Goal: Task Accomplishment & Management: Use online tool/utility

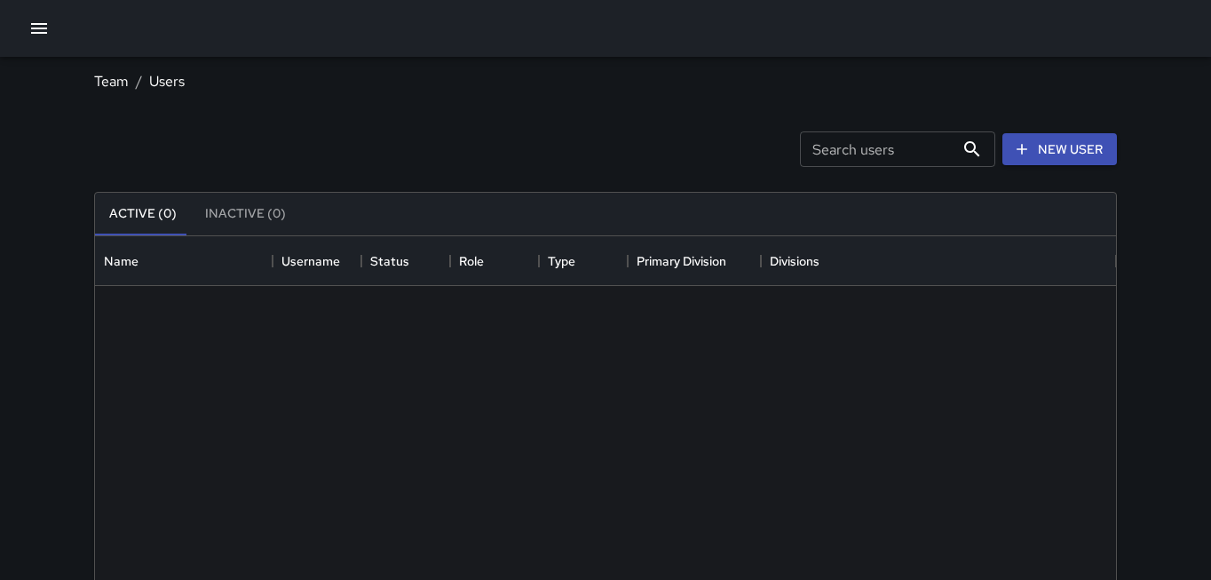
scroll to position [799, 1021]
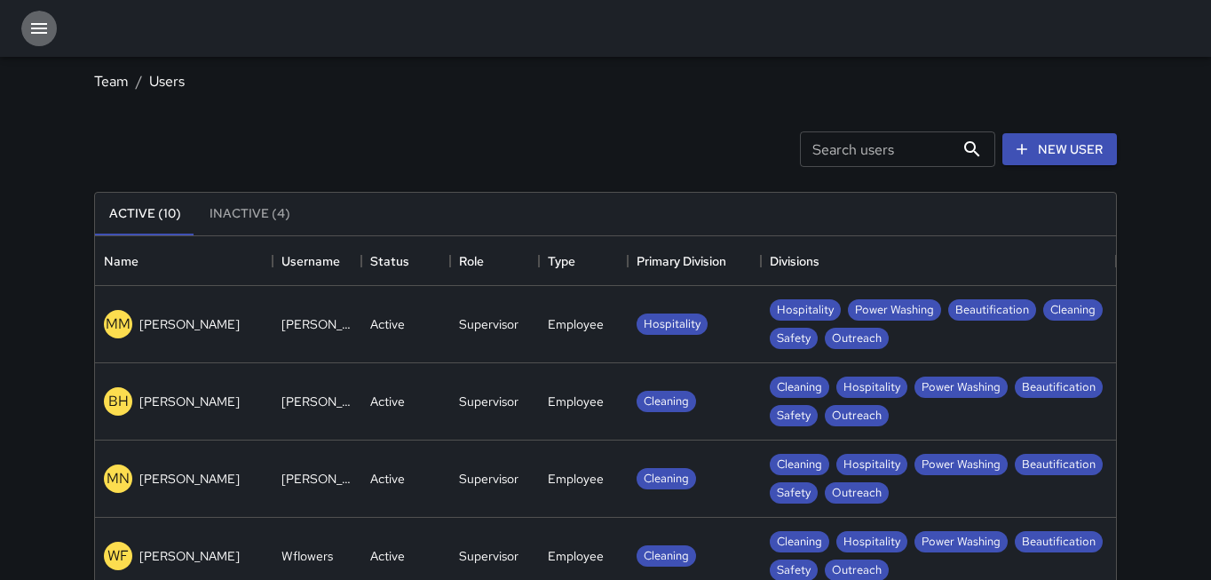
click at [34, 31] on icon "button" at bounding box center [38, 28] width 21 height 21
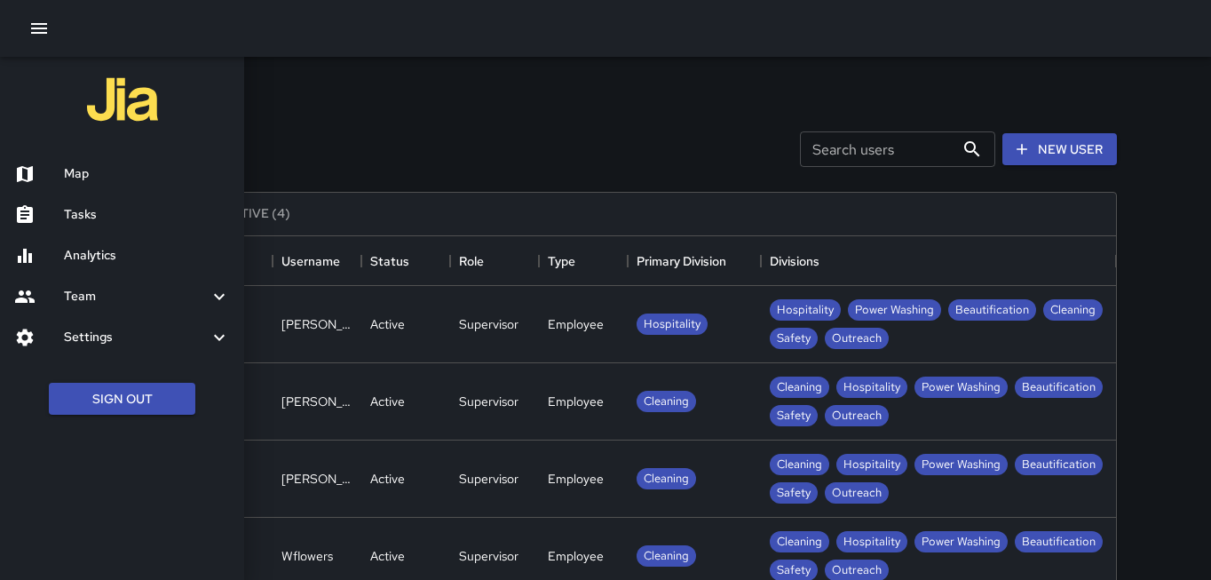
click at [107, 264] on h6 "Analytics" at bounding box center [147, 256] width 166 height 20
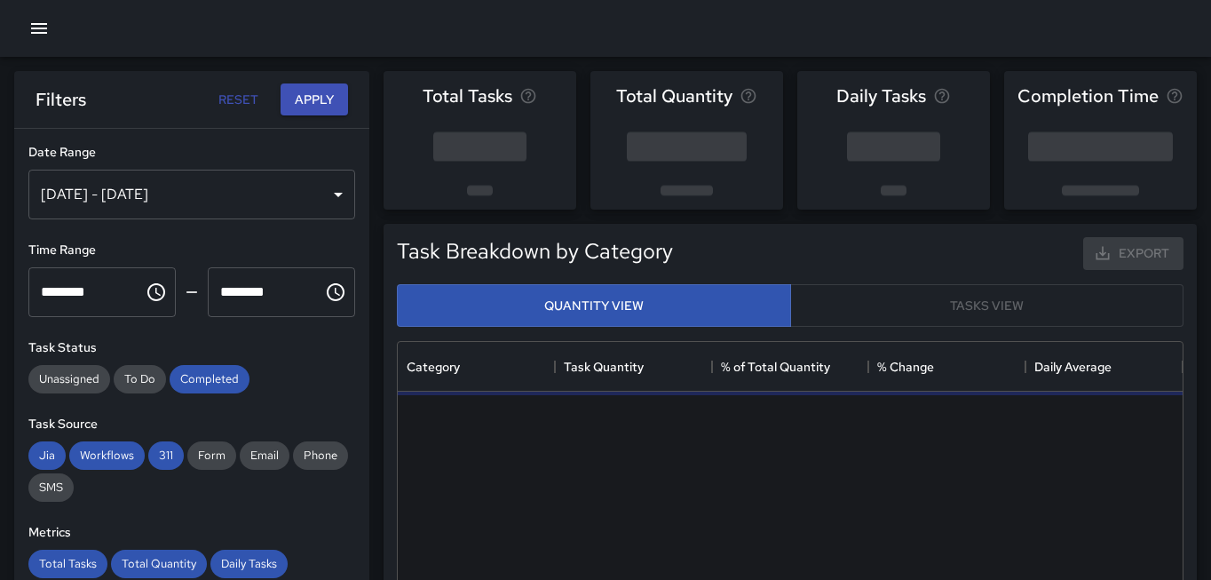
scroll to position [531, 785]
click at [314, 104] on button "Apply" at bounding box center [314, 99] width 67 height 33
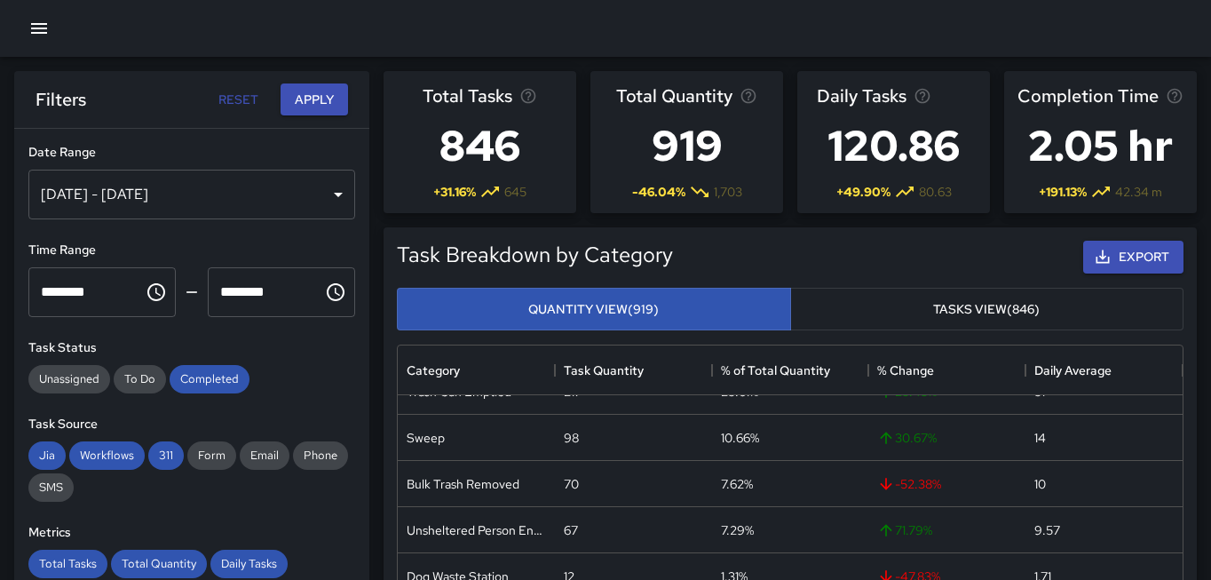
scroll to position [0, 0]
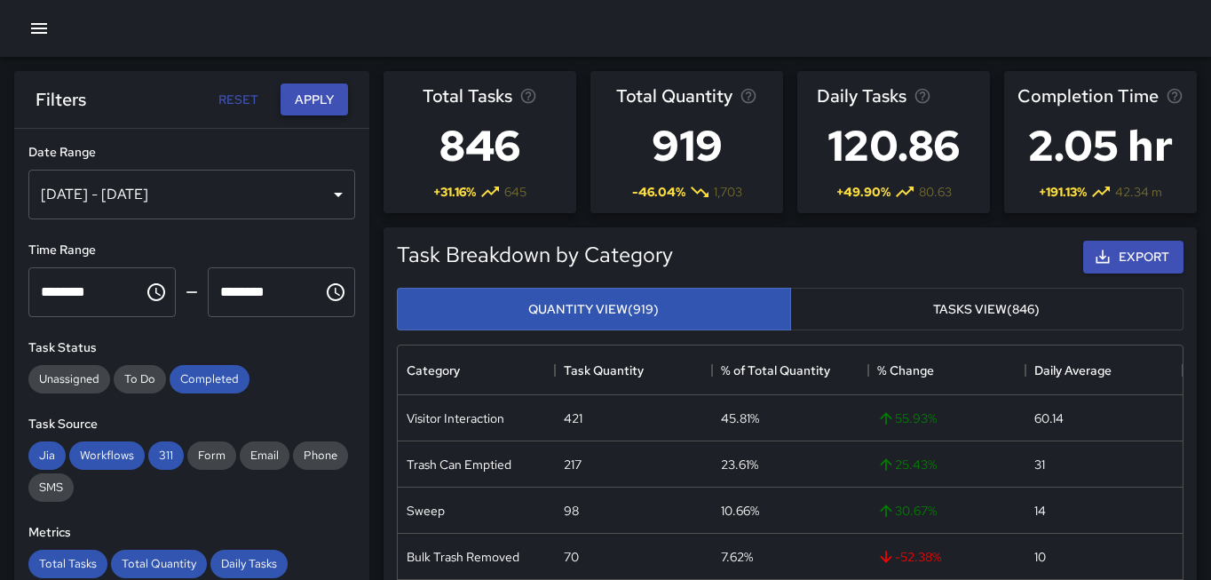
click at [321, 98] on button "Apply" at bounding box center [314, 99] width 67 height 33
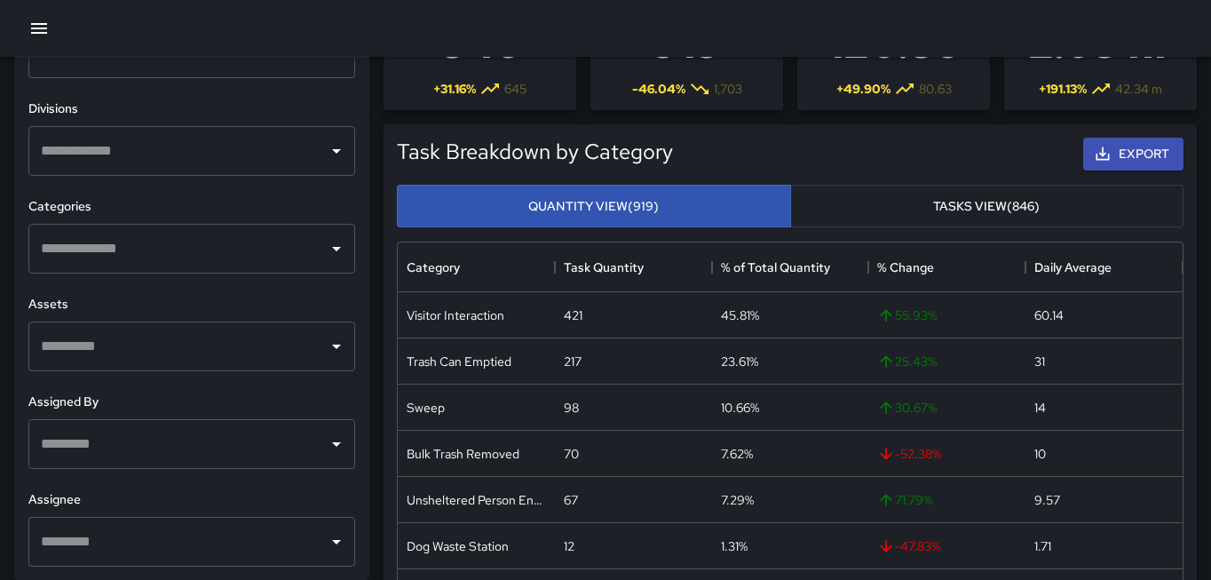
scroll to position [105, 0]
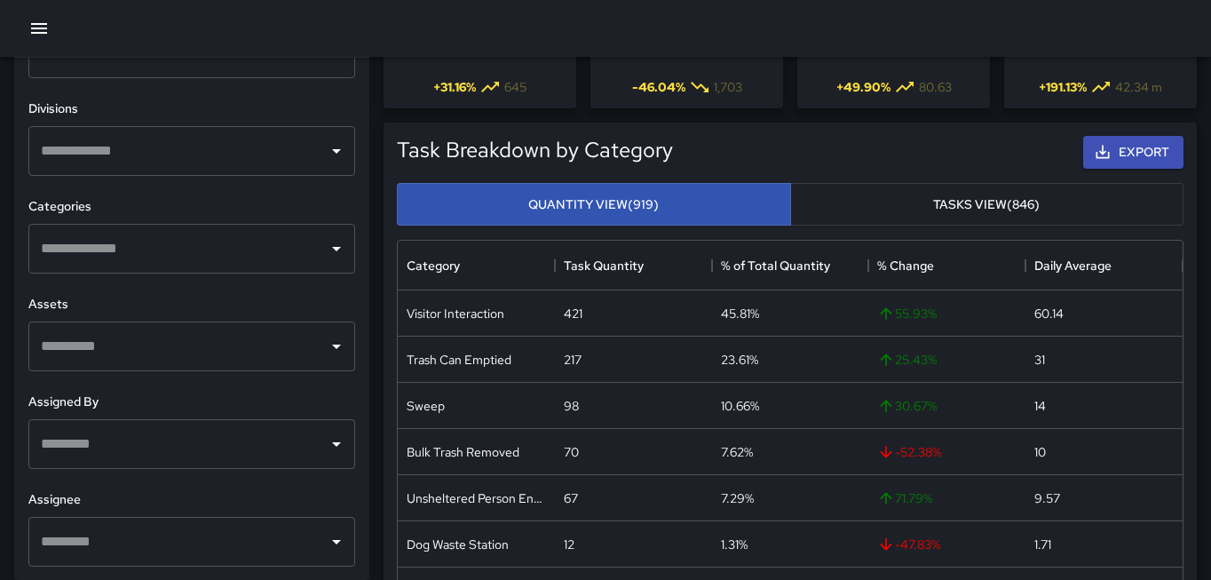
click at [255, 437] on input "text" at bounding box center [178, 444] width 284 height 34
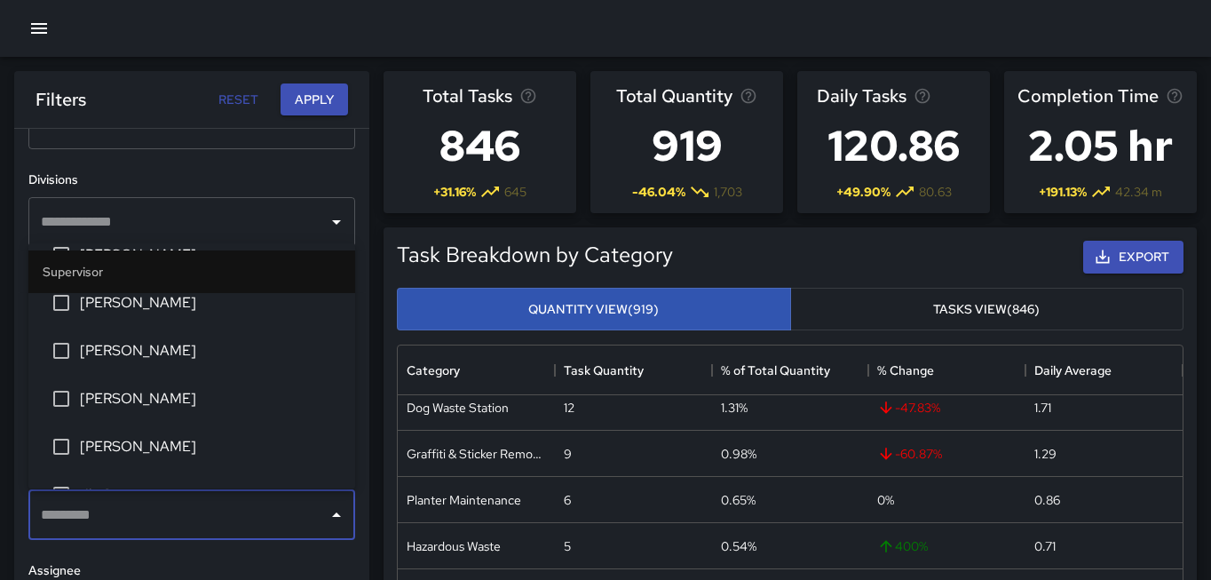
scroll to position [215, 0]
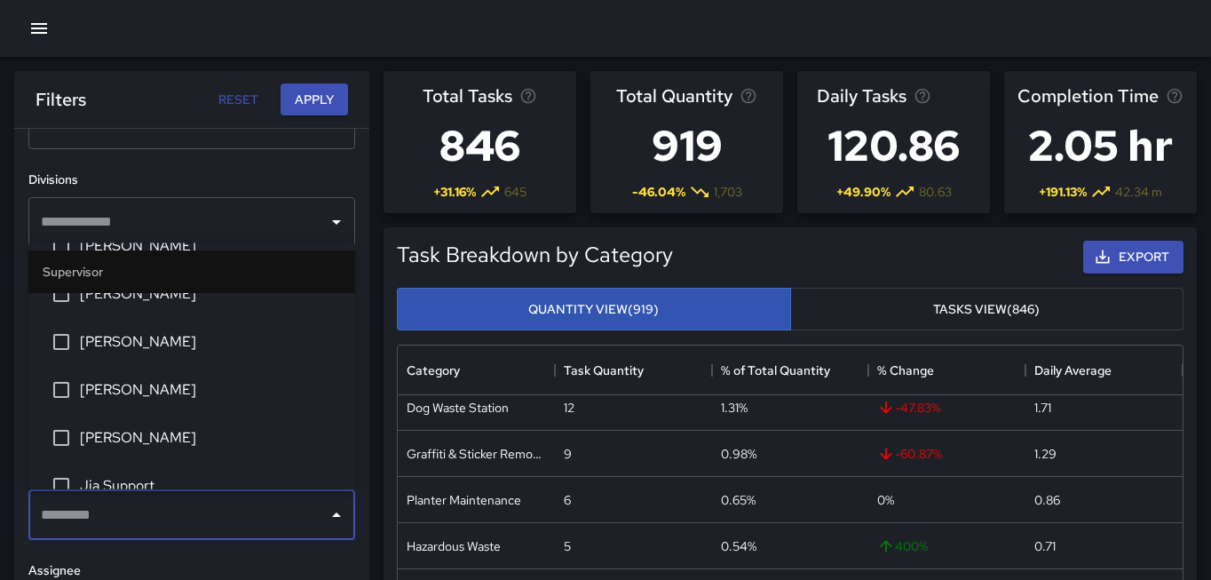
click at [96, 345] on span "[PERSON_NAME]" at bounding box center [210, 340] width 261 height 21
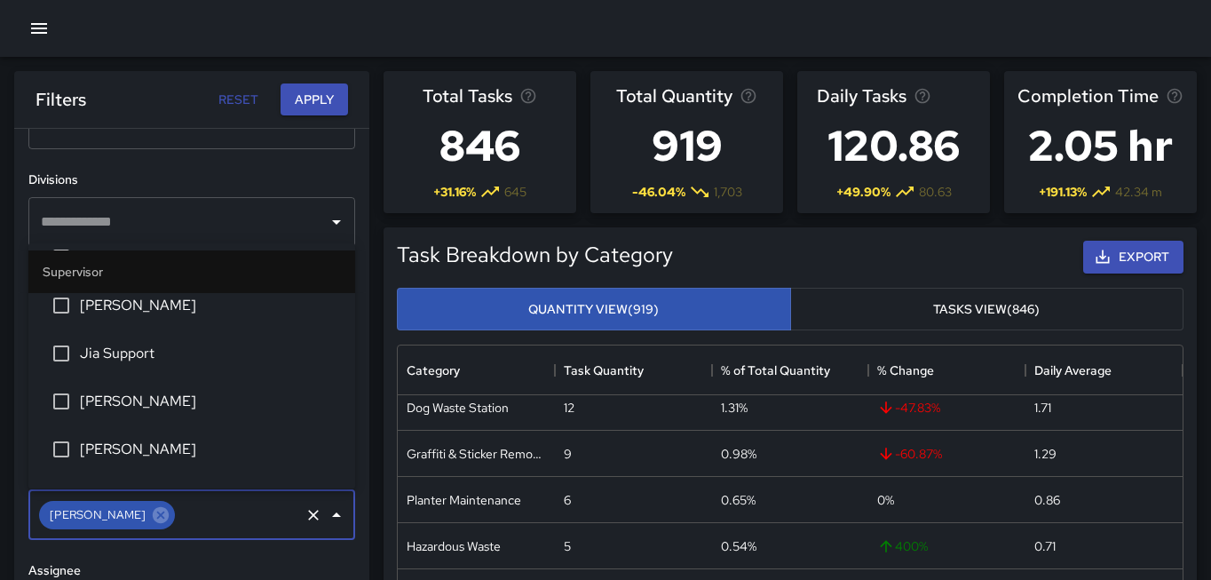
scroll to position [482, 0]
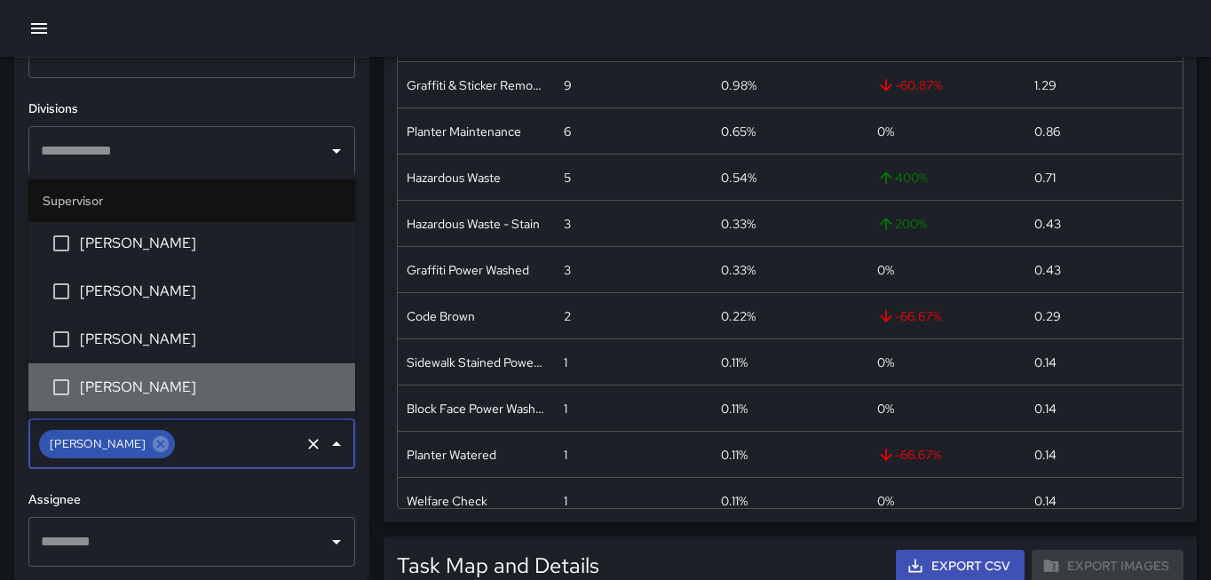
drag, startPoint x: 138, startPoint y: 384, endPoint x: 147, endPoint y: 383, distance: 9.8
click at [139, 383] on span "[PERSON_NAME]" at bounding box center [210, 387] width 261 height 21
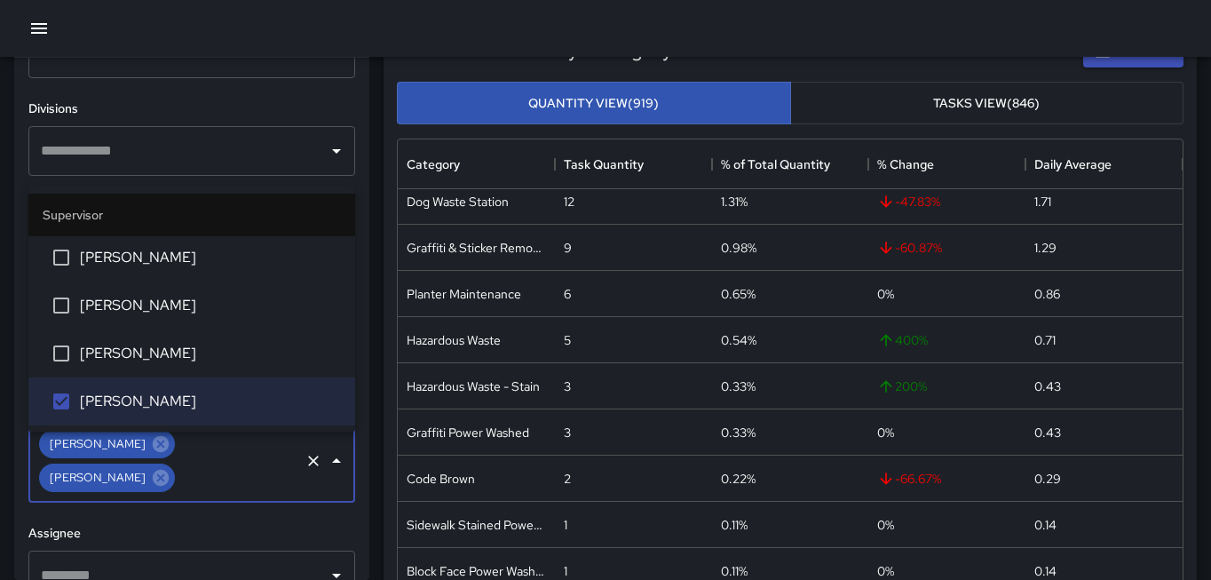
scroll to position [201, 0]
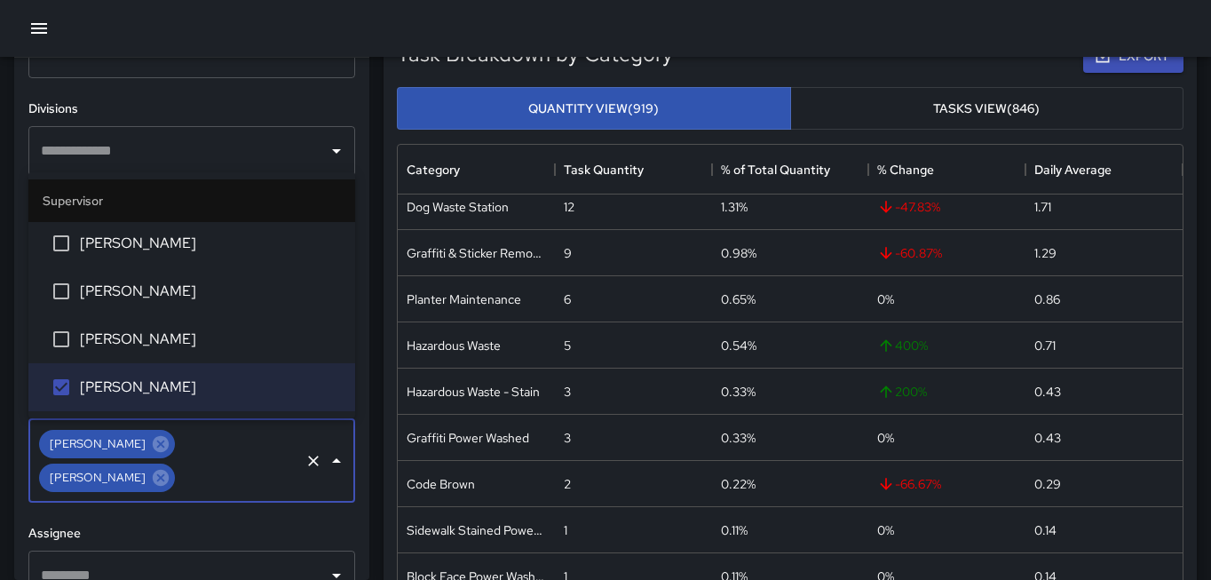
click at [143, 281] on span "[PERSON_NAME]" at bounding box center [210, 291] width 261 height 21
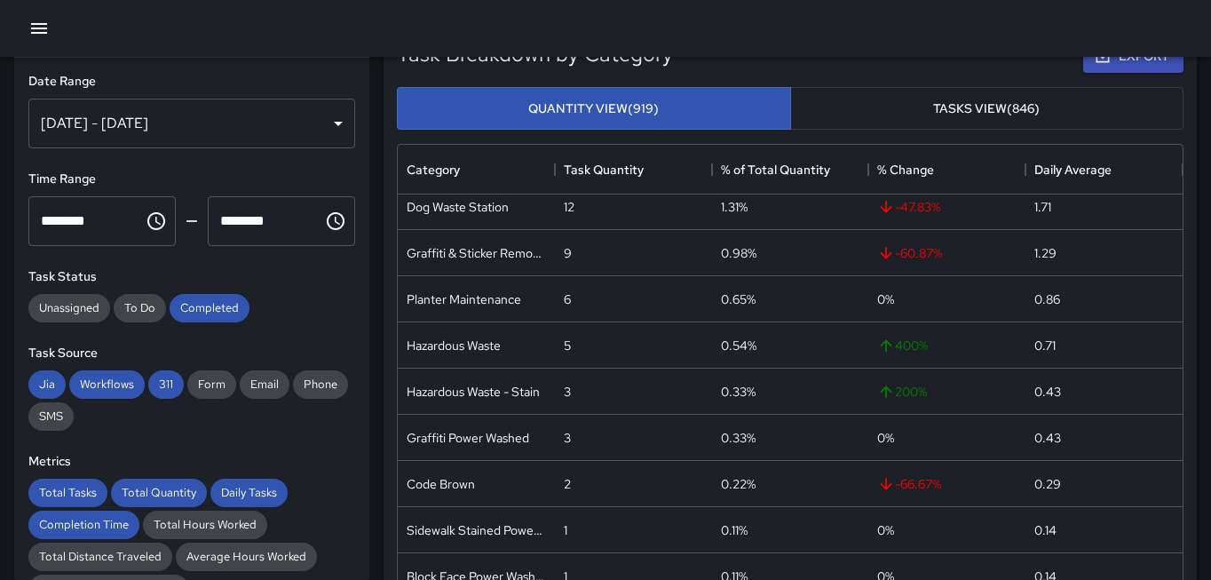
scroll to position [0, 0]
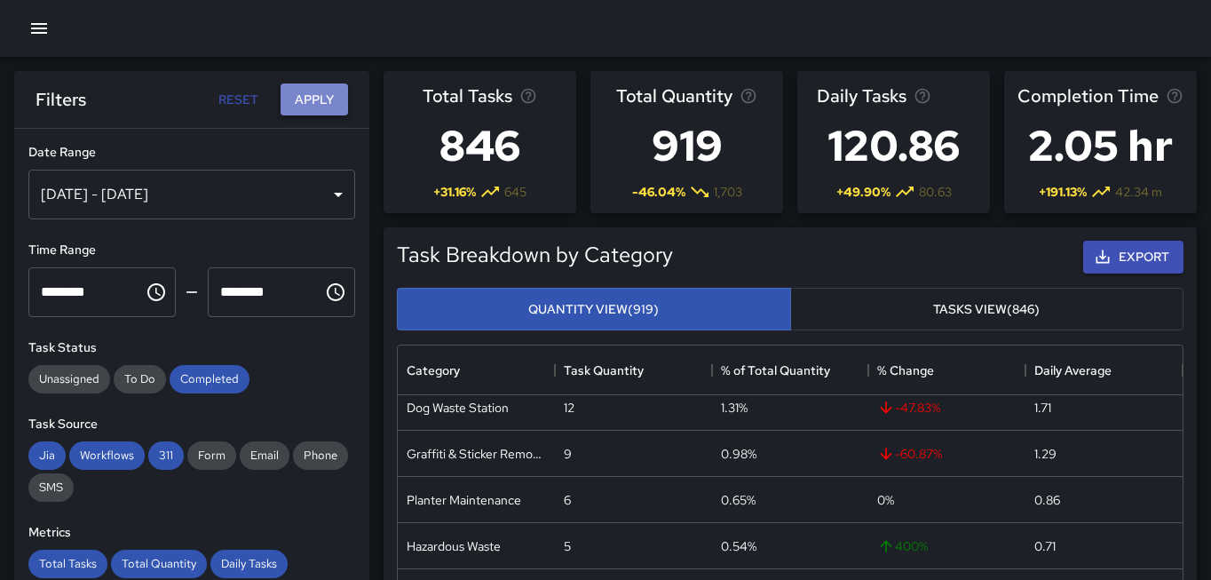
click at [321, 103] on button "Apply" at bounding box center [314, 99] width 67 height 33
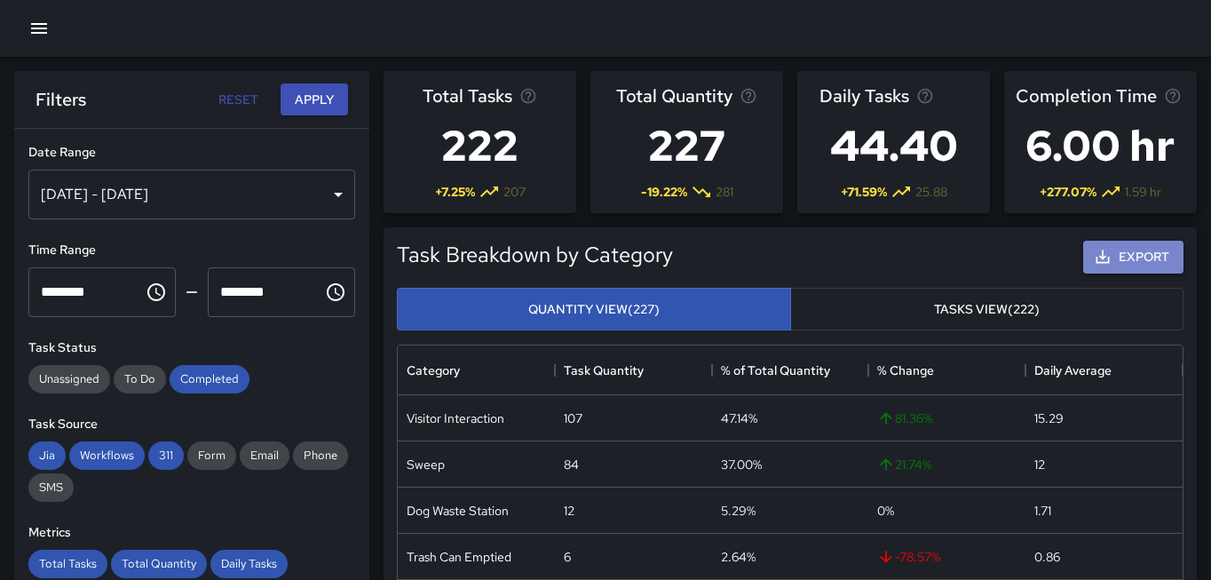
click at [1121, 261] on button "Export" at bounding box center [1134, 257] width 100 height 33
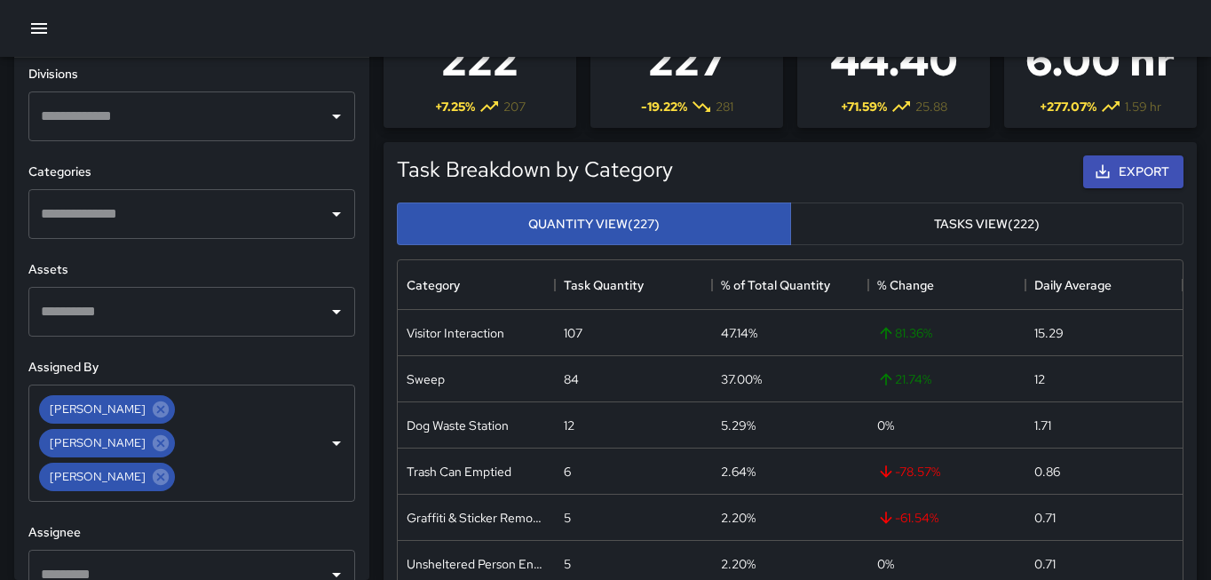
scroll to position [87, 0]
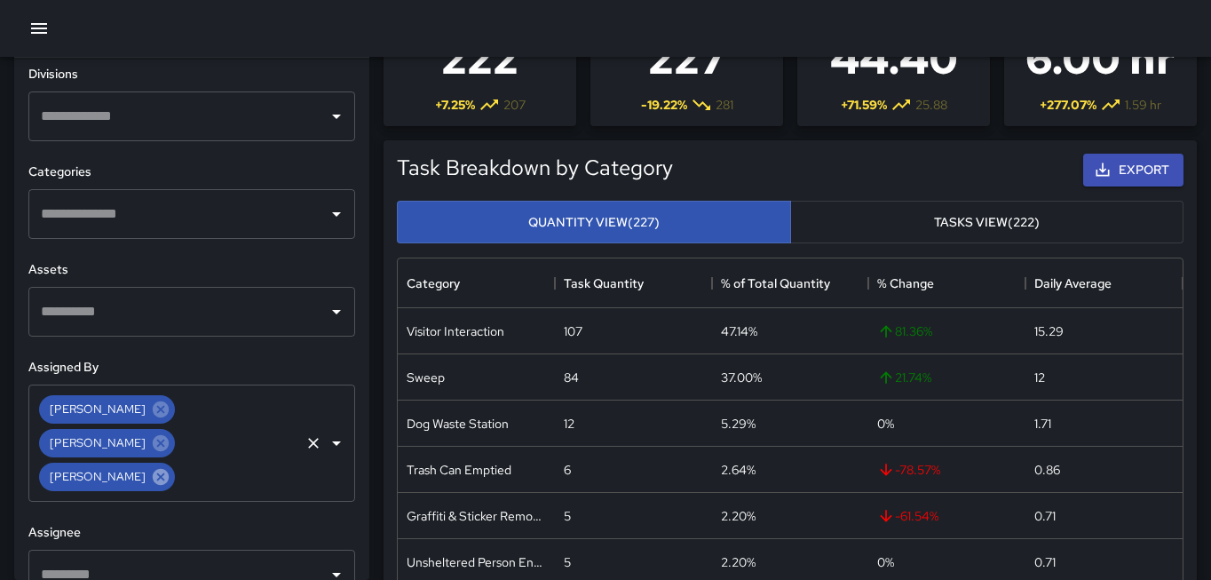
click at [153, 469] on icon at bounding box center [161, 477] width 16 height 16
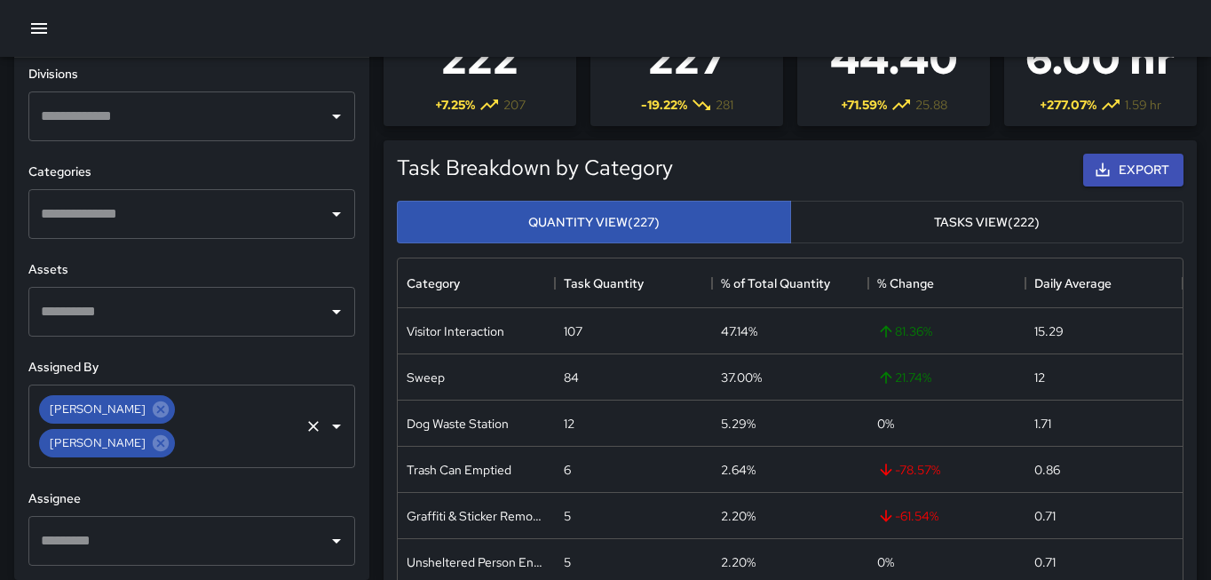
scroll to position [623, 0]
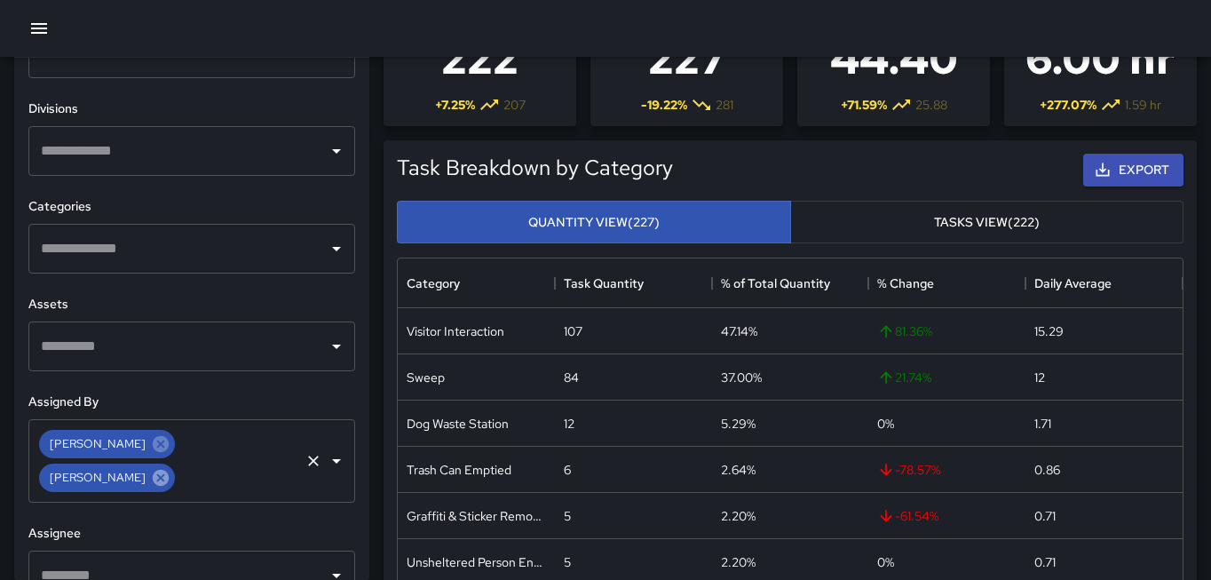
click at [171, 468] on icon at bounding box center [161, 478] width 20 height 20
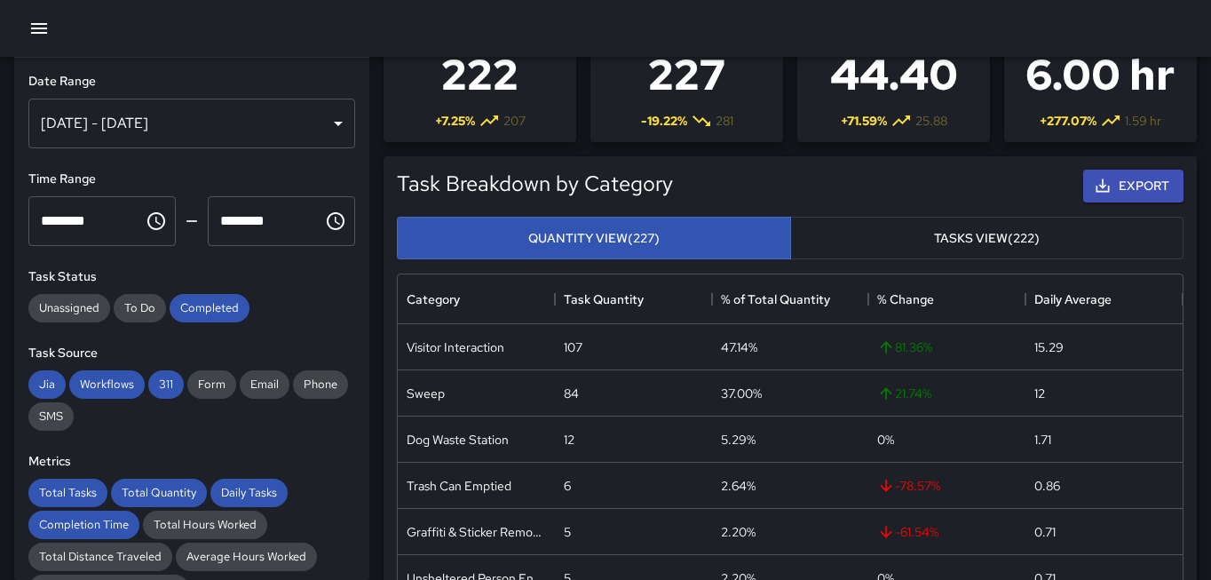
scroll to position [20, 0]
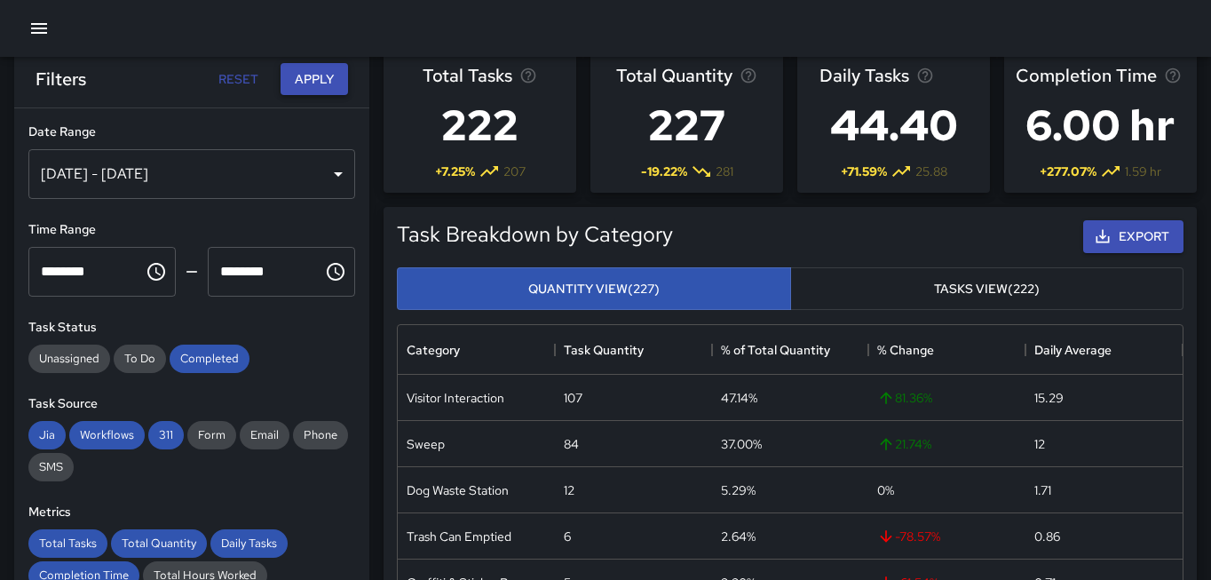
click at [322, 84] on button "Apply" at bounding box center [314, 79] width 67 height 33
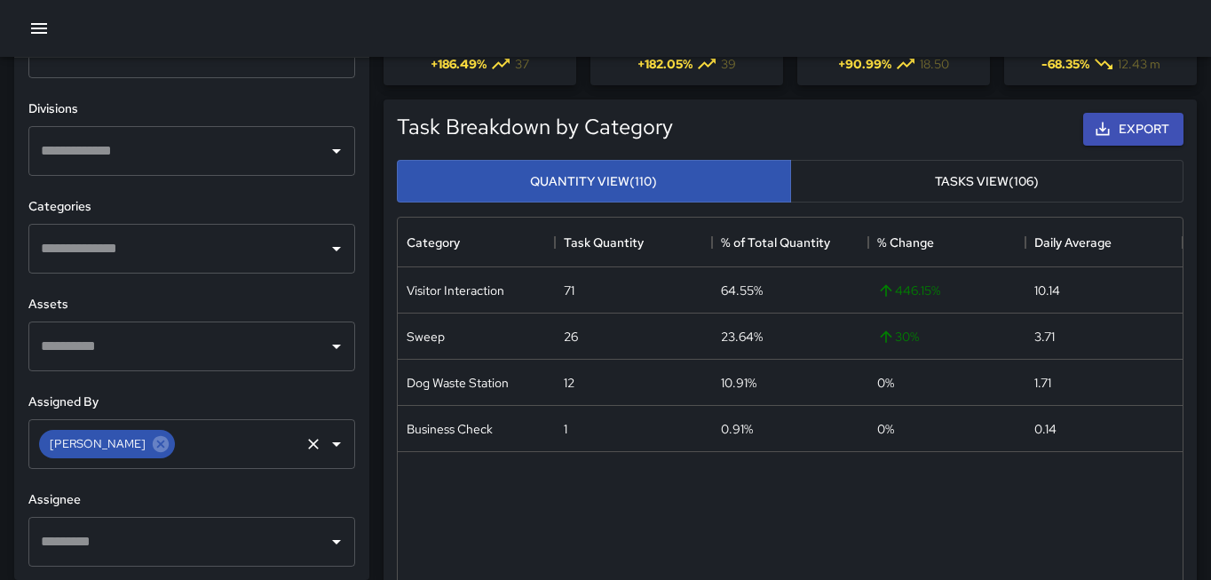
scroll to position [131, 0]
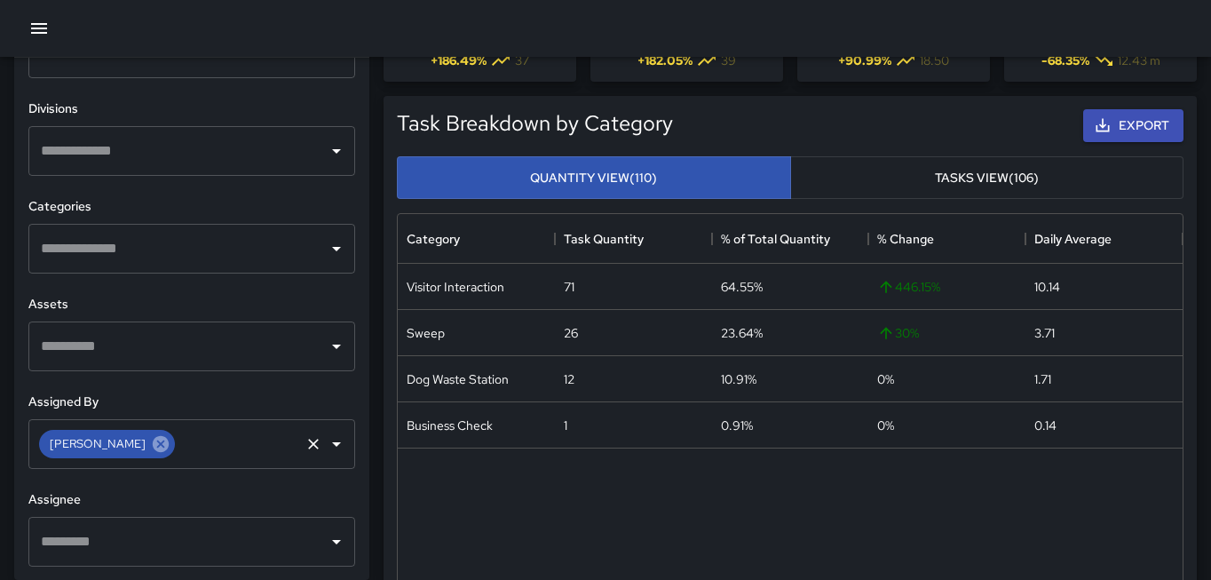
click at [153, 451] on icon at bounding box center [161, 444] width 16 height 16
click at [337, 447] on icon "Open" at bounding box center [336, 443] width 21 height 21
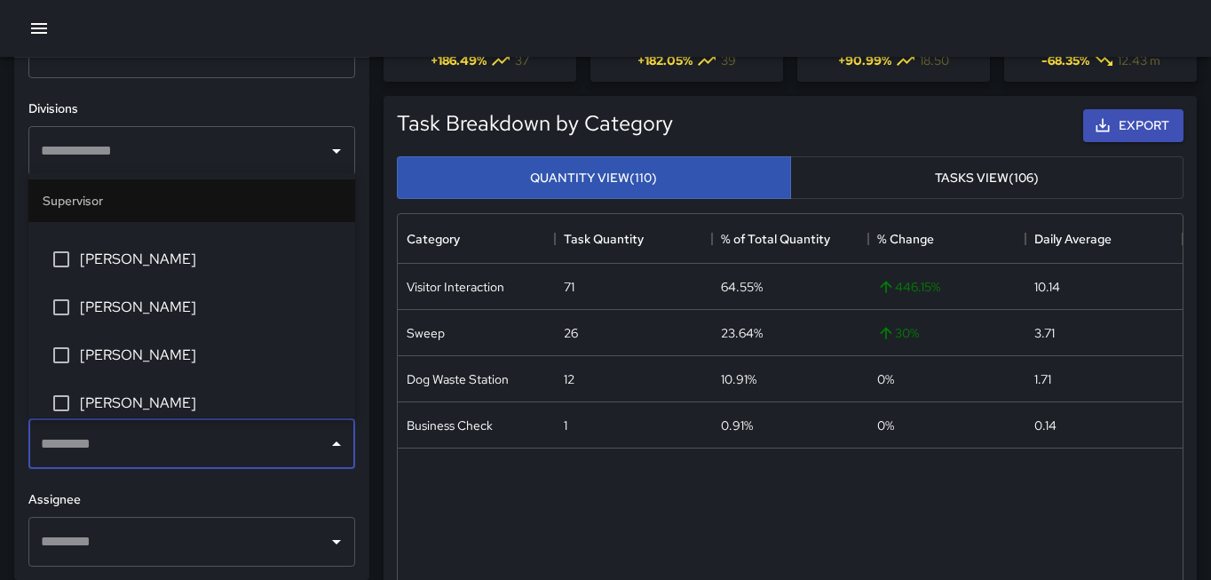
scroll to position [482, 0]
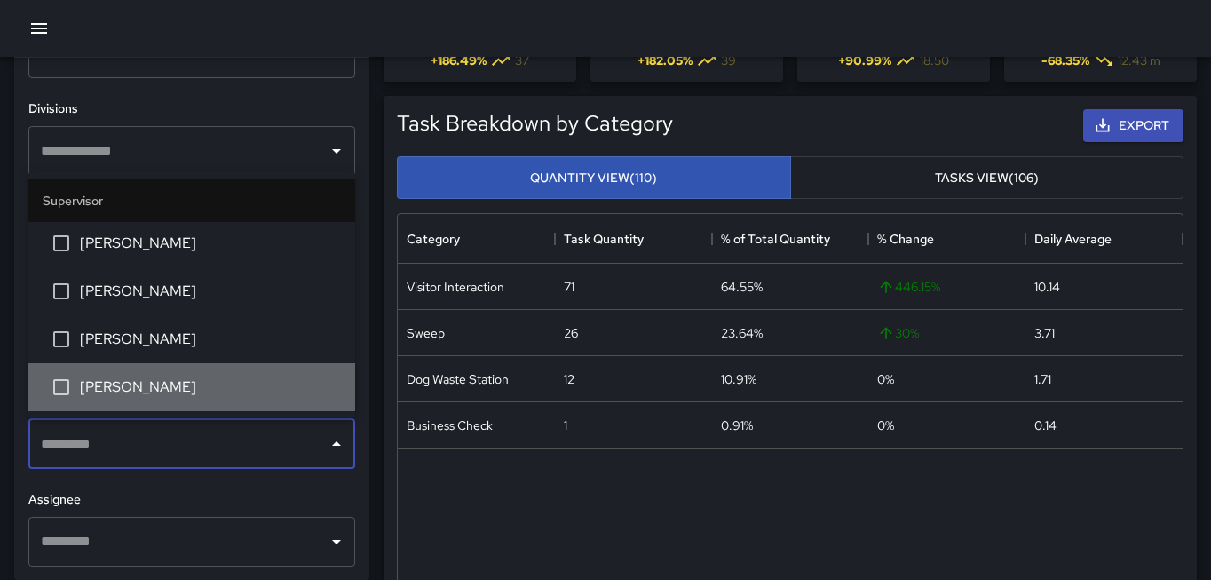
click at [147, 385] on span "[PERSON_NAME]" at bounding box center [210, 386] width 261 height 21
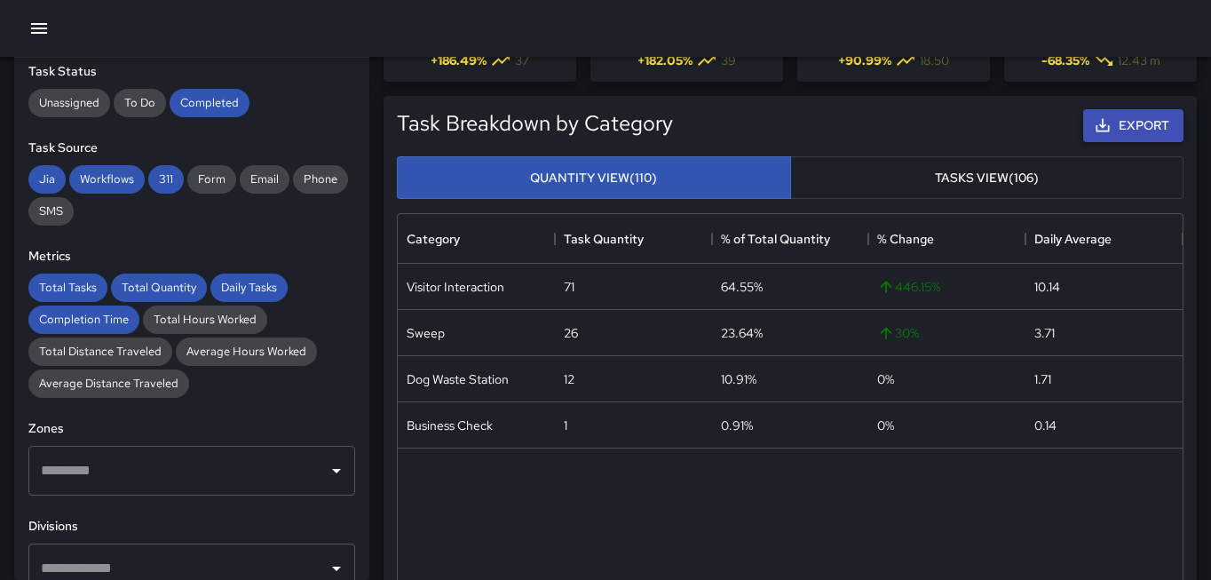
scroll to position [204, 0]
click at [1124, 120] on button "Export" at bounding box center [1134, 125] width 100 height 33
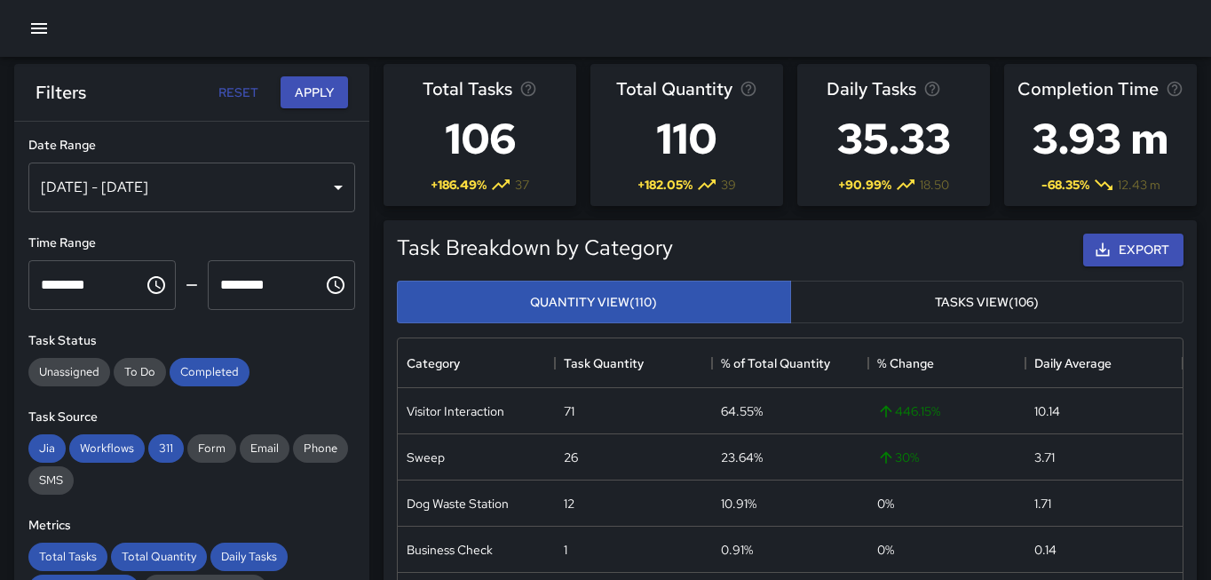
scroll to position [0, 0]
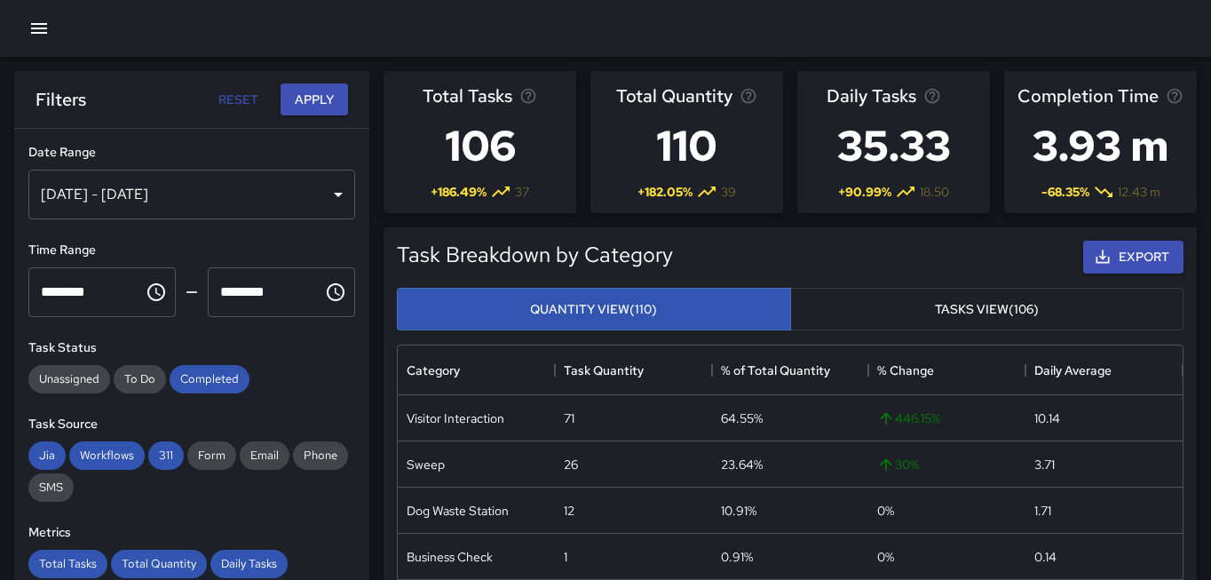
click at [329, 105] on button "Apply" at bounding box center [314, 99] width 67 height 33
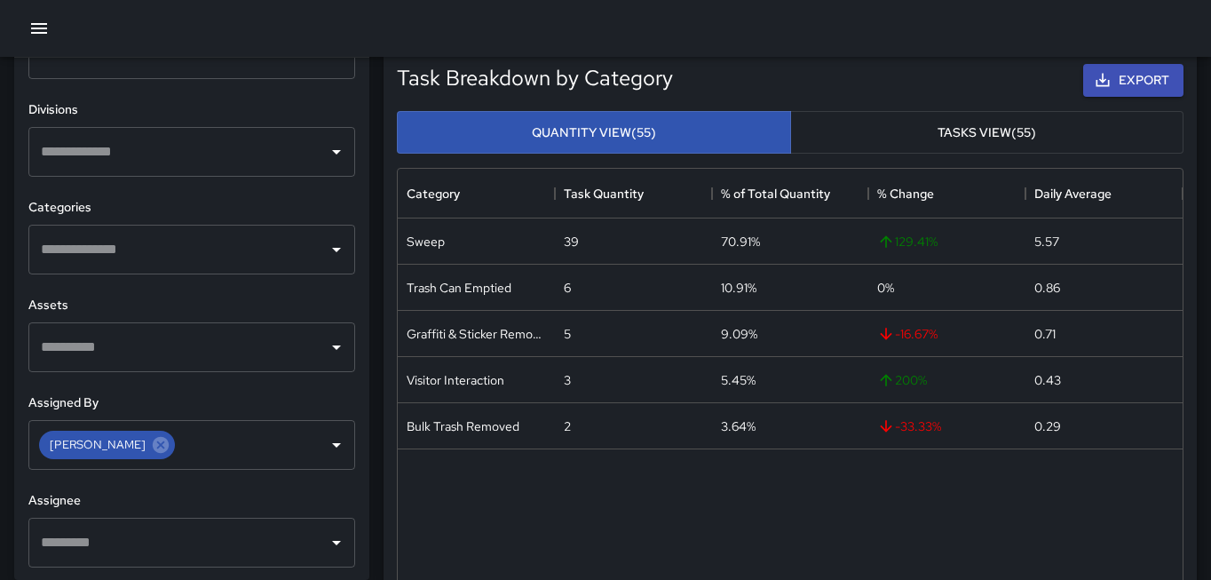
scroll to position [623, 0]
drag, startPoint x: 153, startPoint y: 444, endPoint x: 184, endPoint y: 448, distance: 31.3
click at [153, 444] on icon at bounding box center [161, 444] width 16 height 16
click at [336, 441] on icon "Open" at bounding box center [336, 443] width 21 height 21
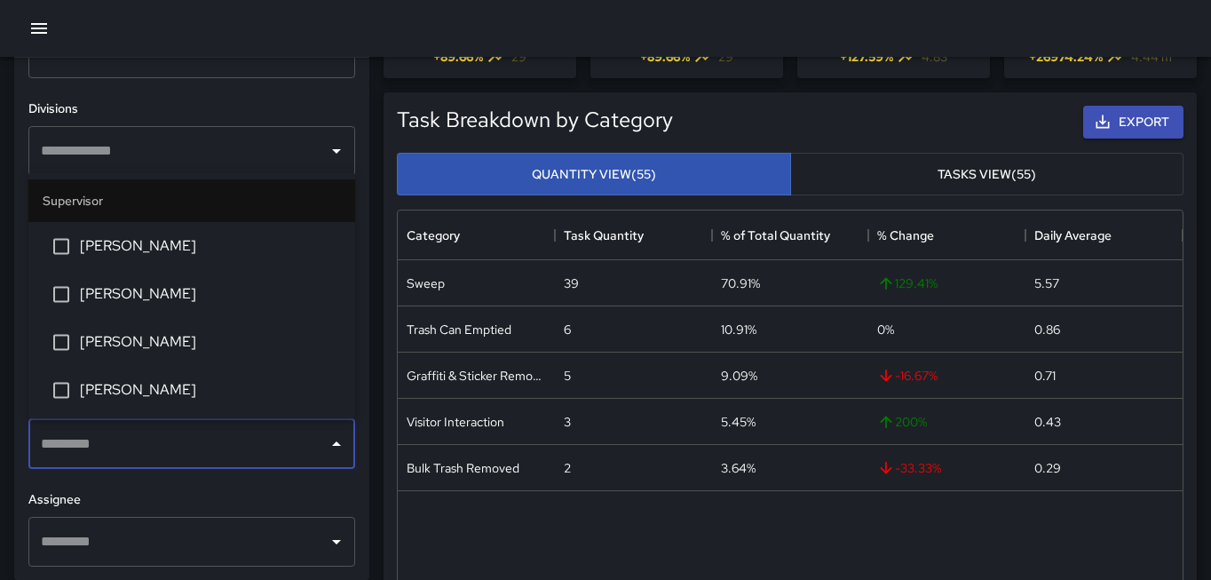
scroll to position [134, 0]
click at [110, 401] on li "[PERSON_NAME]" at bounding box center [191, 390] width 327 height 48
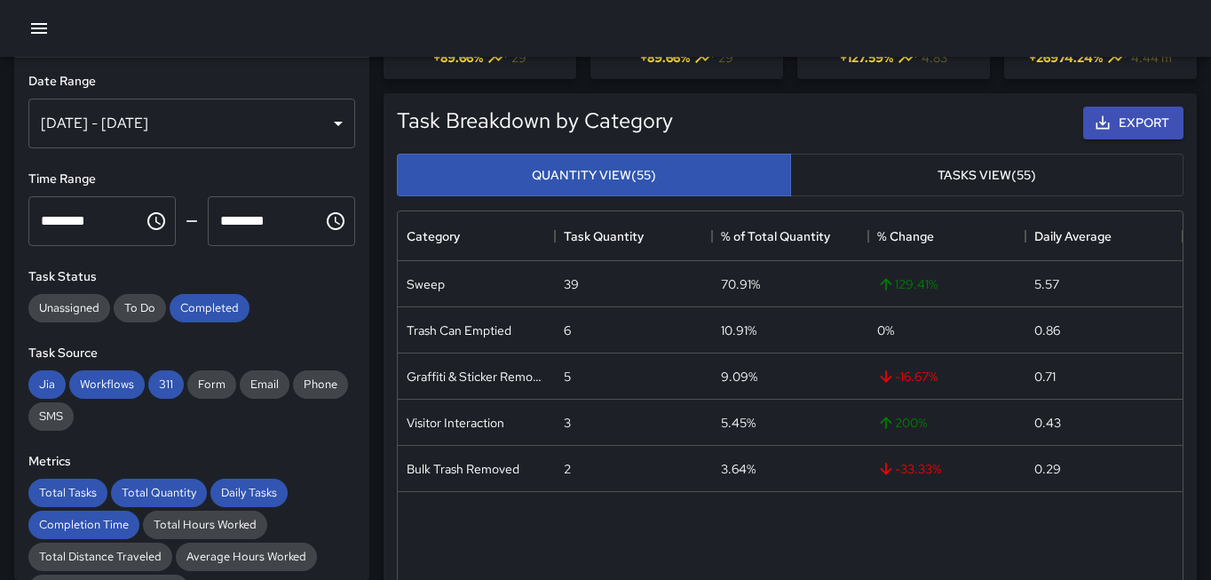
scroll to position [0, 0]
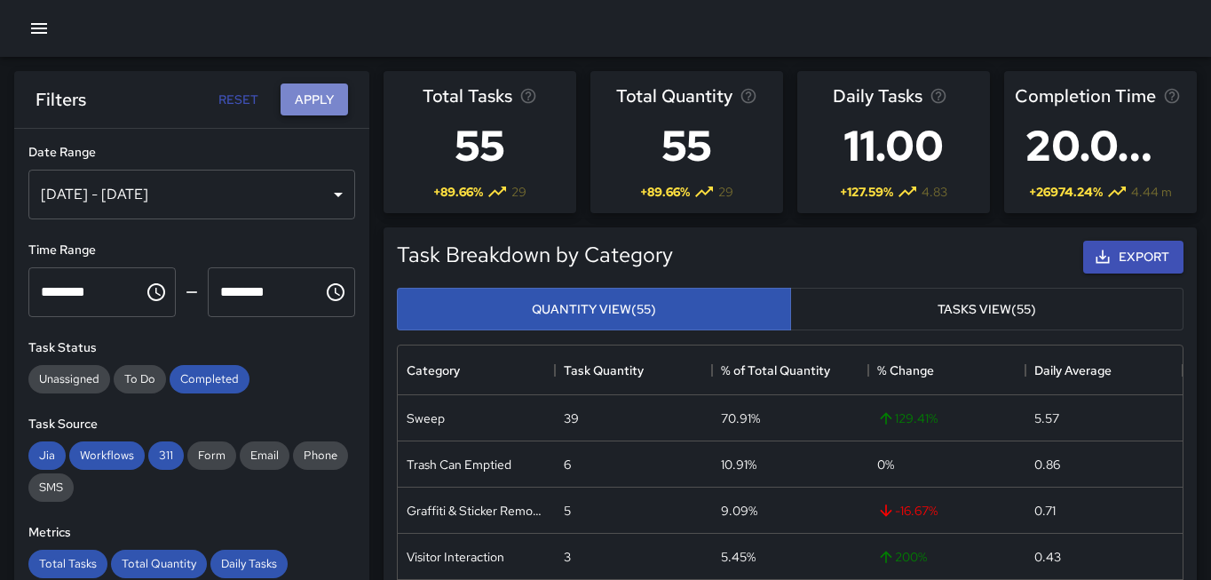
click at [327, 102] on button "Apply" at bounding box center [314, 99] width 67 height 33
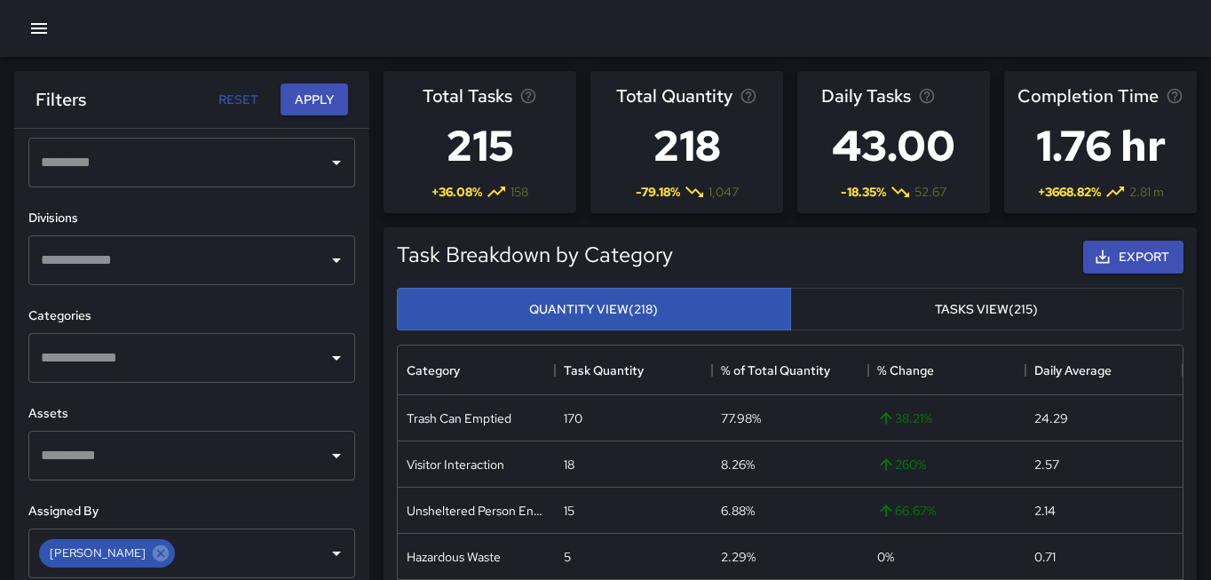
scroll to position [623, 0]
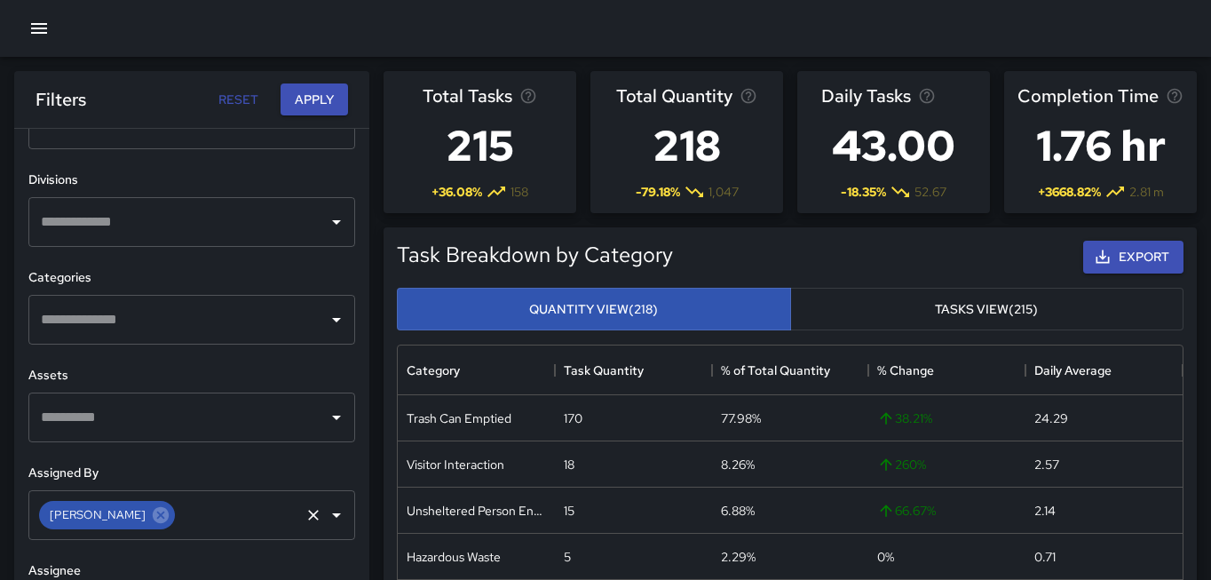
click at [309, 515] on icon "Clear" at bounding box center [314, 515] width 18 height 18
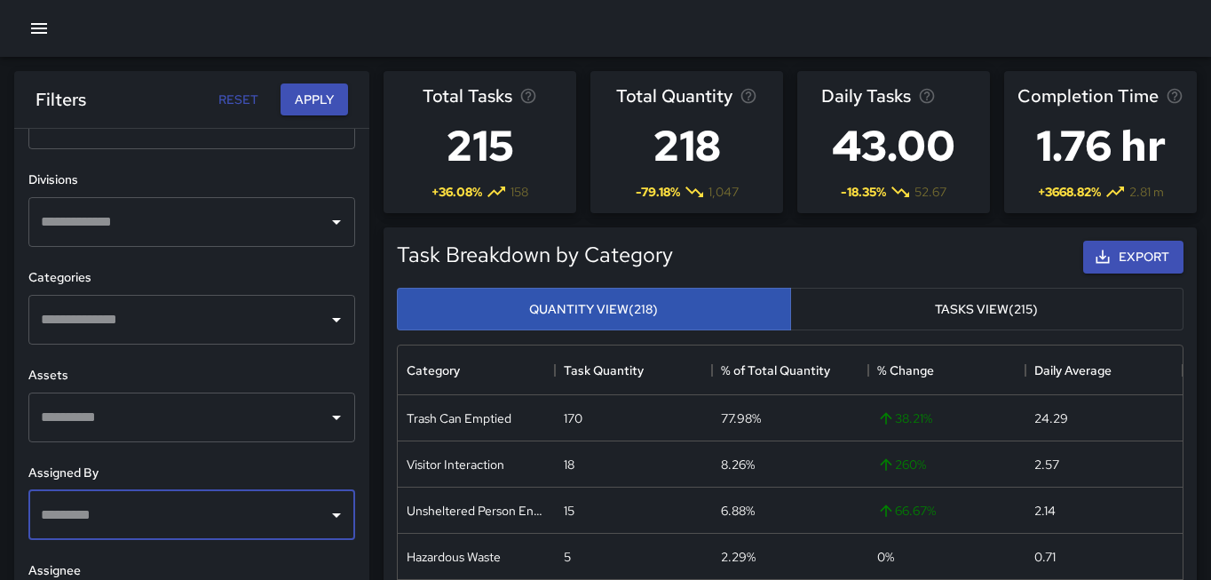
click at [325, 514] on button "Open" at bounding box center [336, 515] width 25 height 25
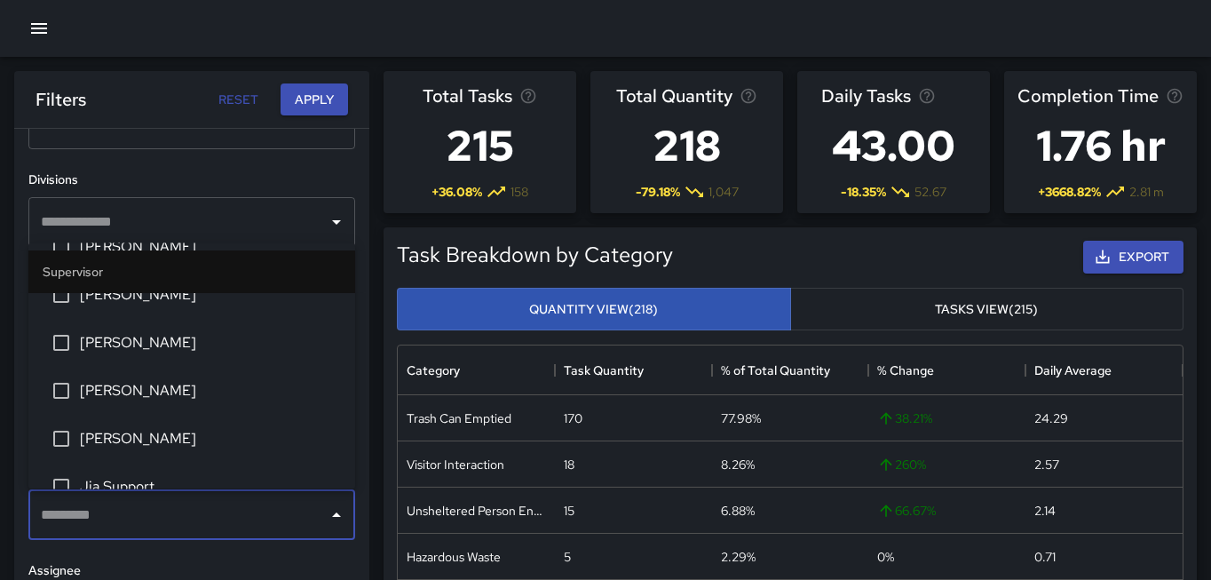
scroll to position [215, 0]
click at [183, 385] on span "[PERSON_NAME]" at bounding box center [210, 388] width 261 height 21
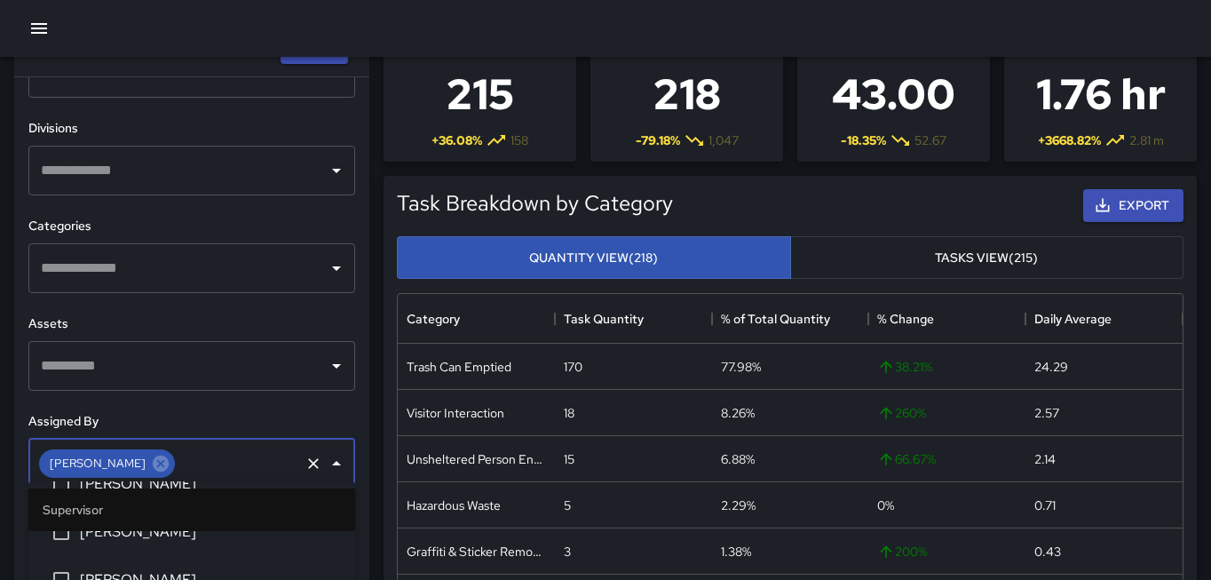
scroll to position [0, 0]
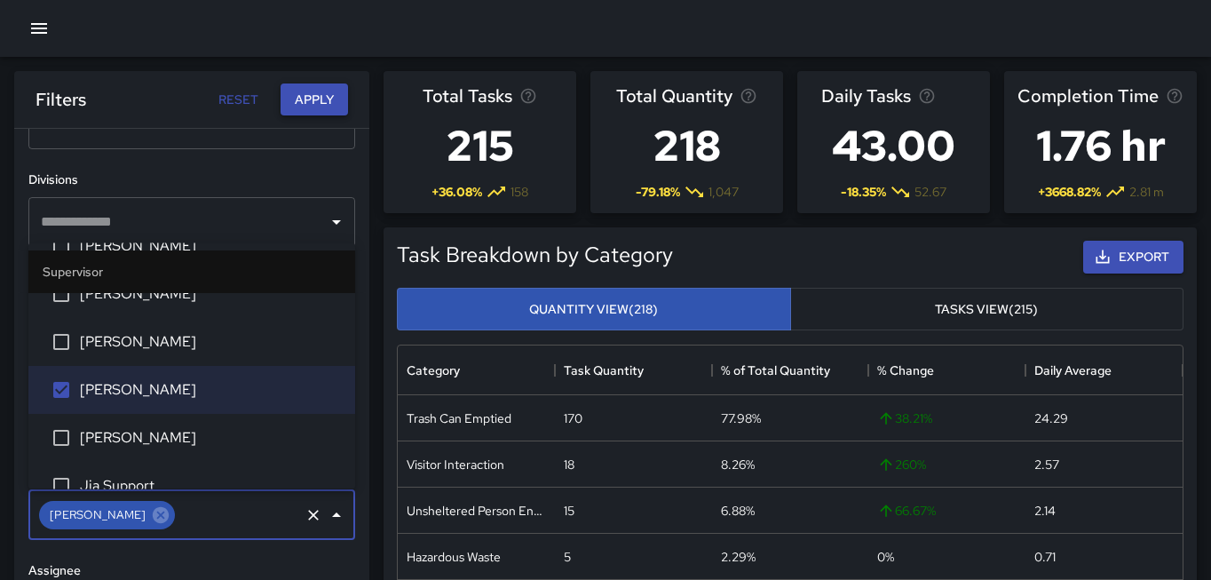
click at [336, 98] on button "Apply" at bounding box center [314, 99] width 67 height 33
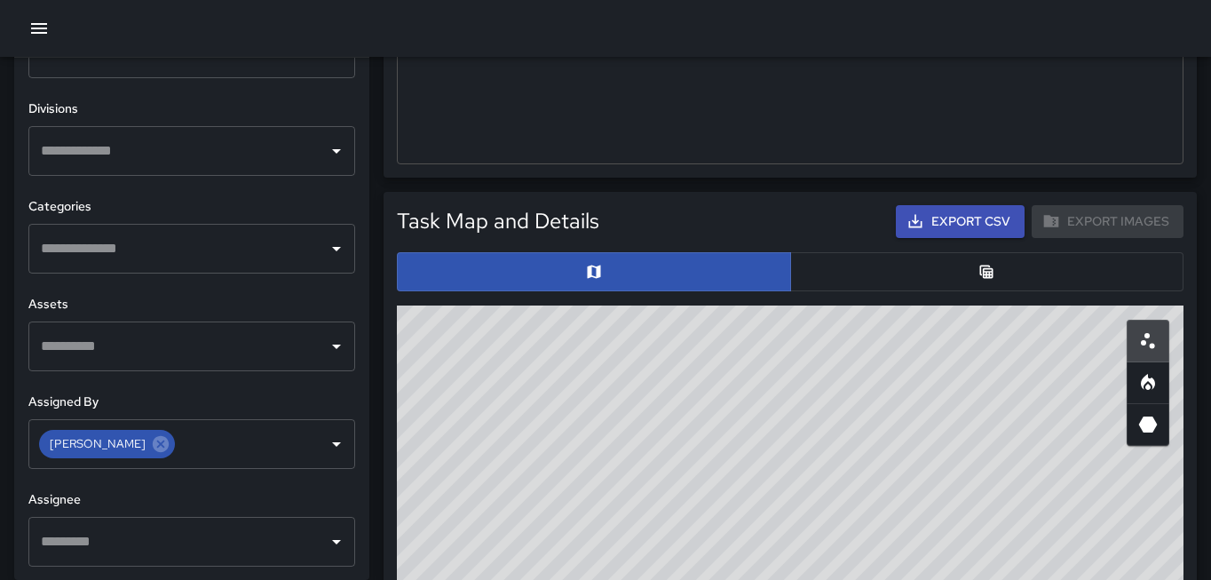
scroll to position [739, 0]
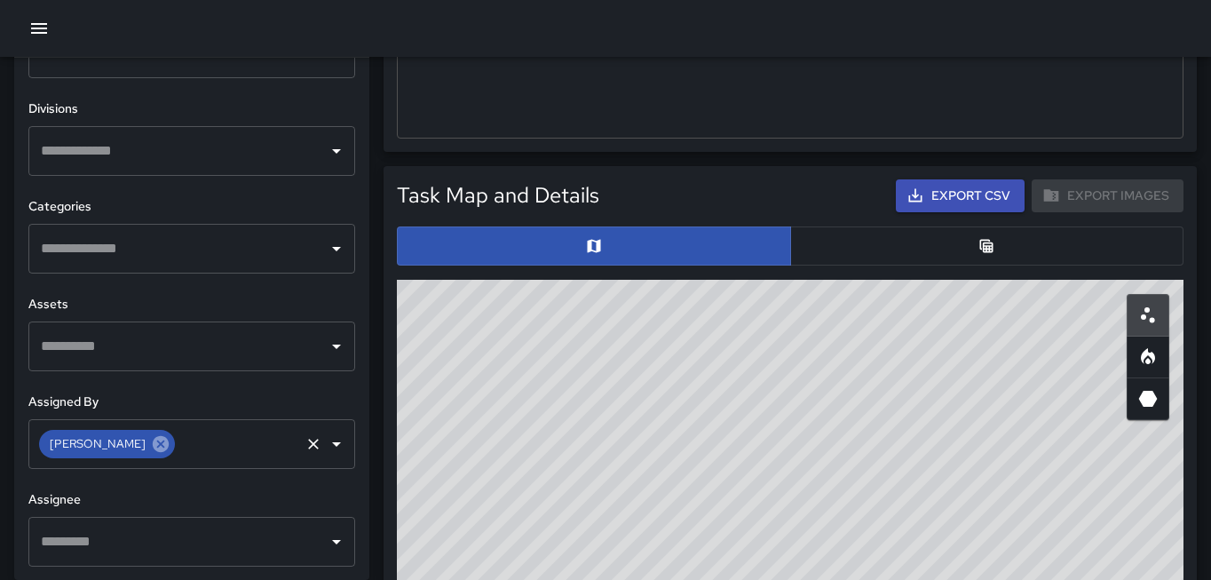
click at [153, 449] on icon at bounding box center [161, 444] width 16 height 16
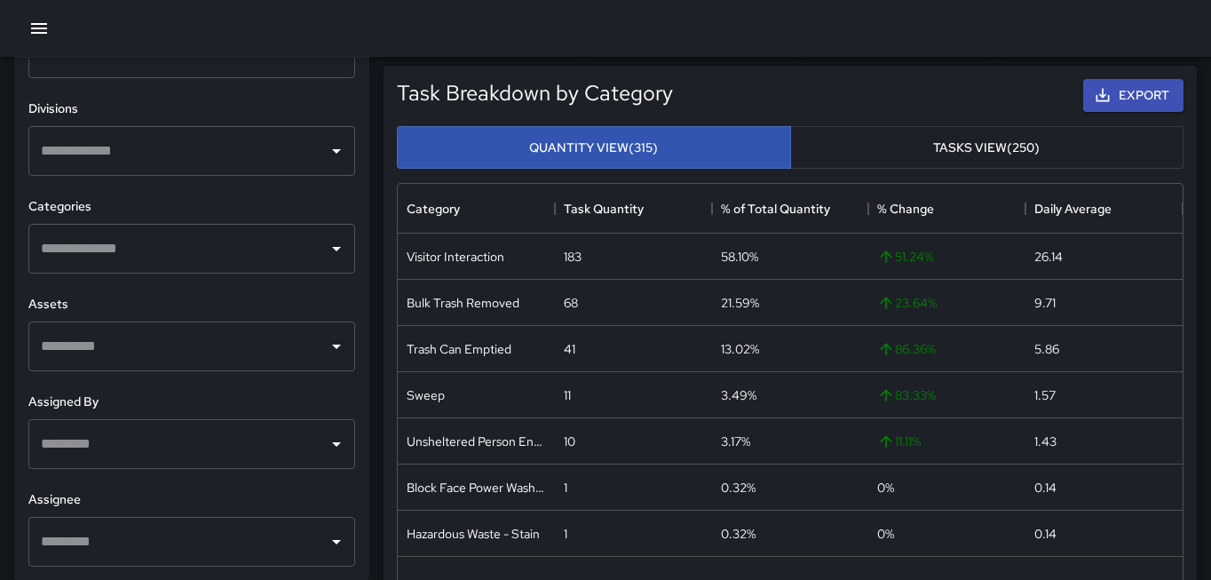
scroll to position [169, 0]
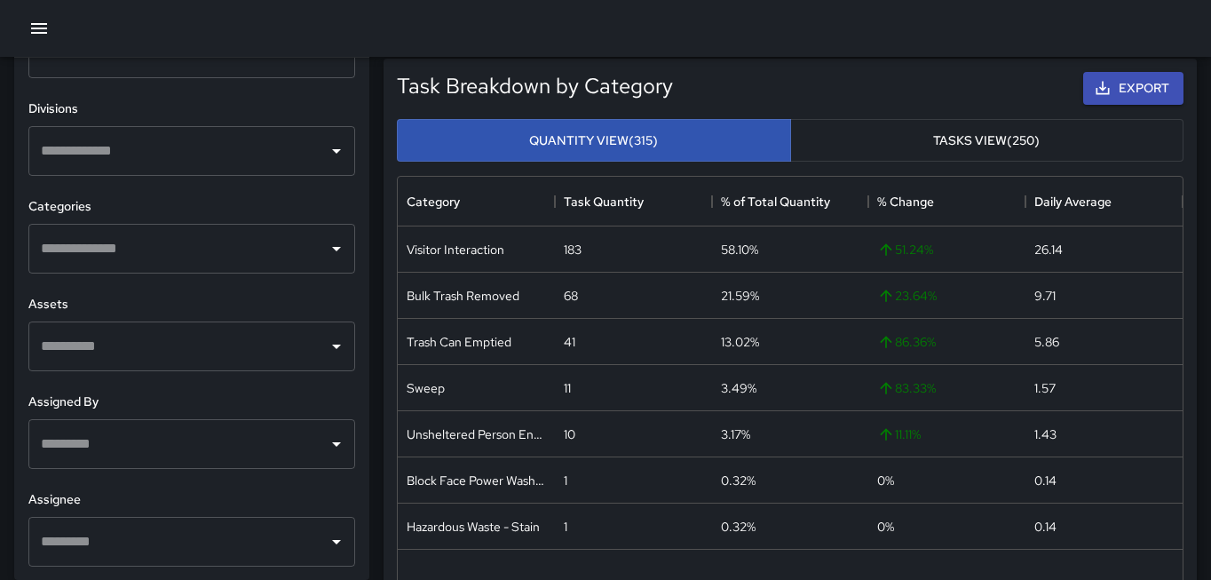
click at [322, 447] on div "​" at bounding box center [191, 444] width 327 height 50
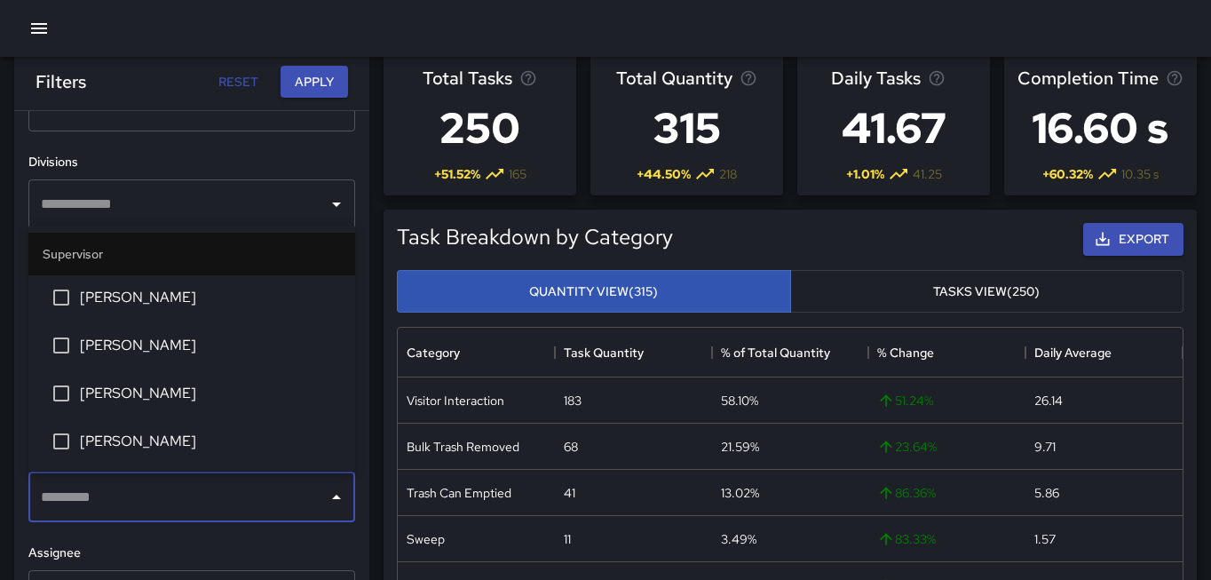
scroll to position [414, 0]
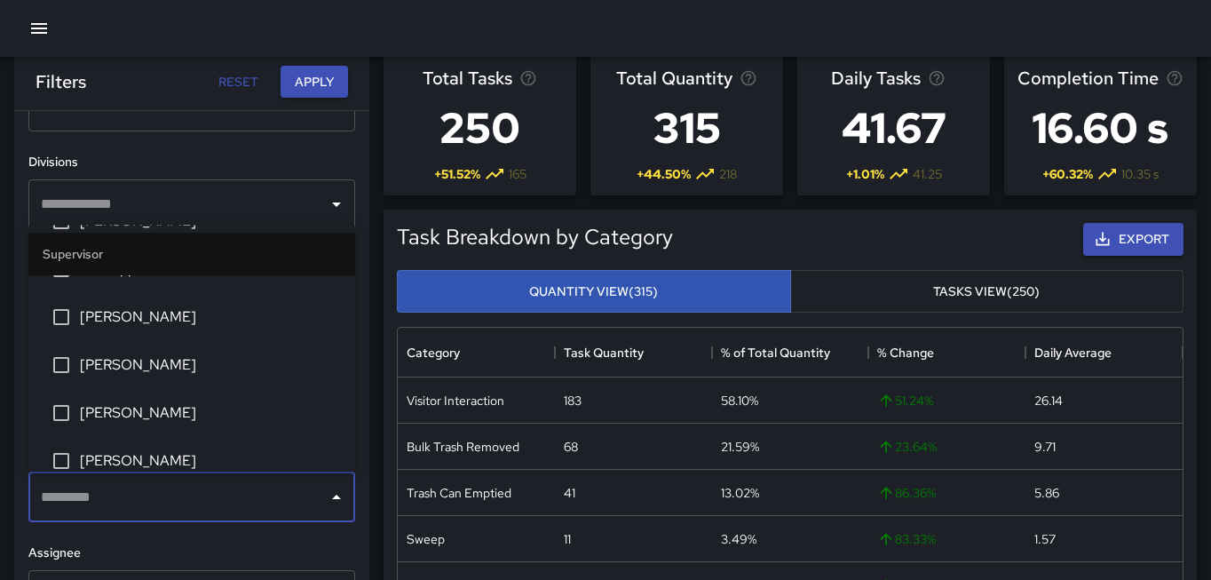
click at [141, 314] on span "[PERSON_NAME]" at bounding box center [210, 316] width 261 height 21
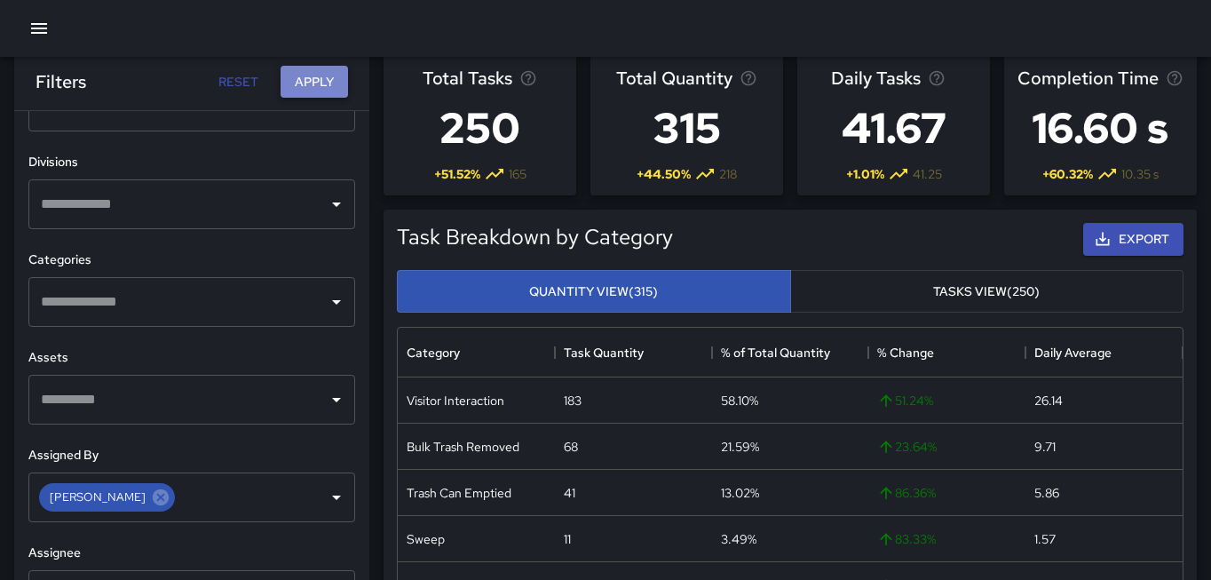
click at [301, 83] on button "Apply" at bounding box center [314, 82] width 67 height 33
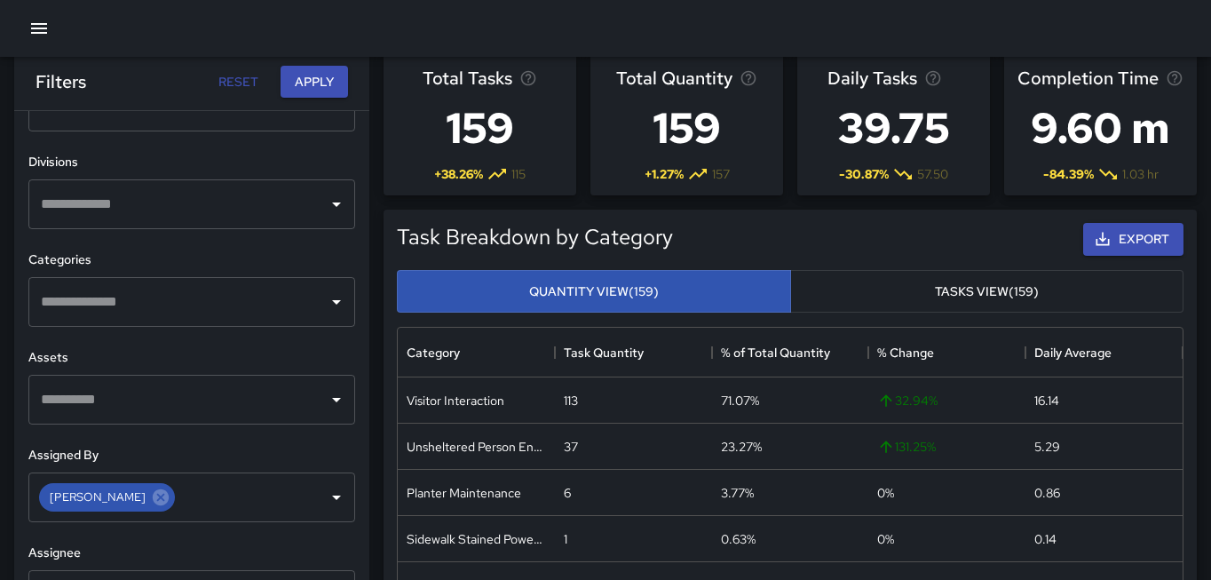
scroll to position [33, 0]
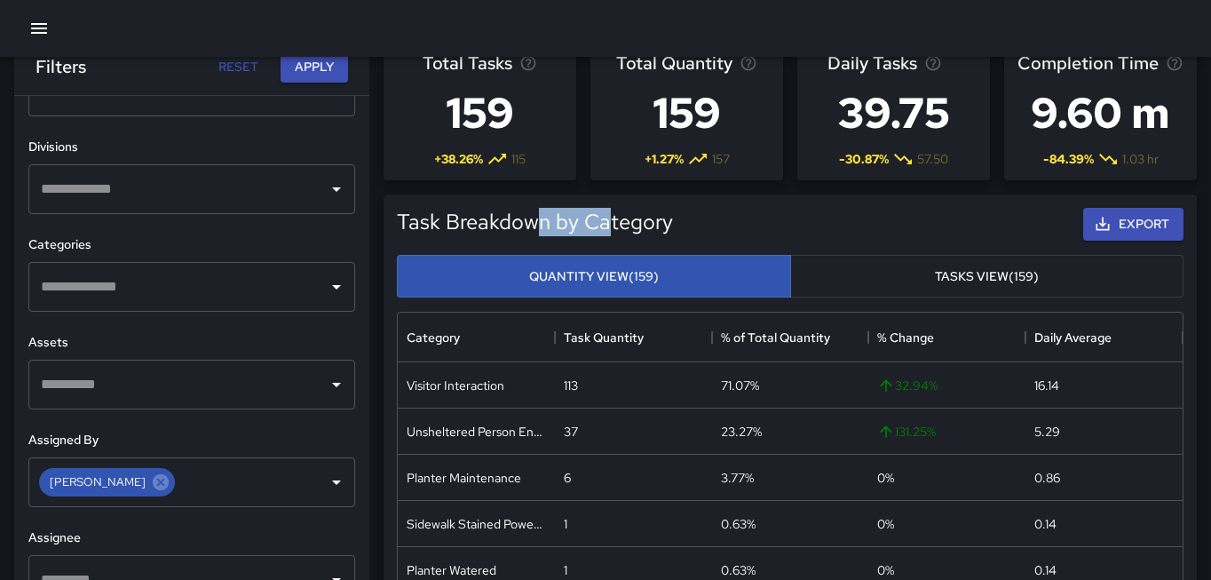
drag, startPoint x: 607, startPoint y: 220, endPoint x: 471, endPoint y: 223, distance: 136.8
click at [489, 223] on h5 "Task Breakdown by Category" at bounding box center [535, 222] width 276 height 28
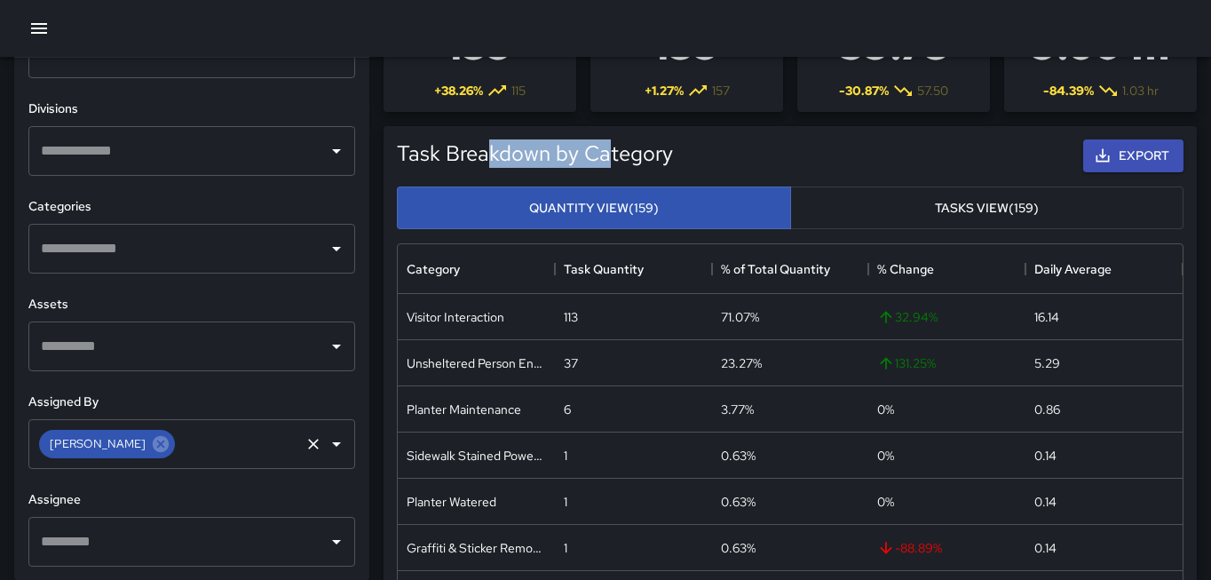
scroll to position [103, 0]
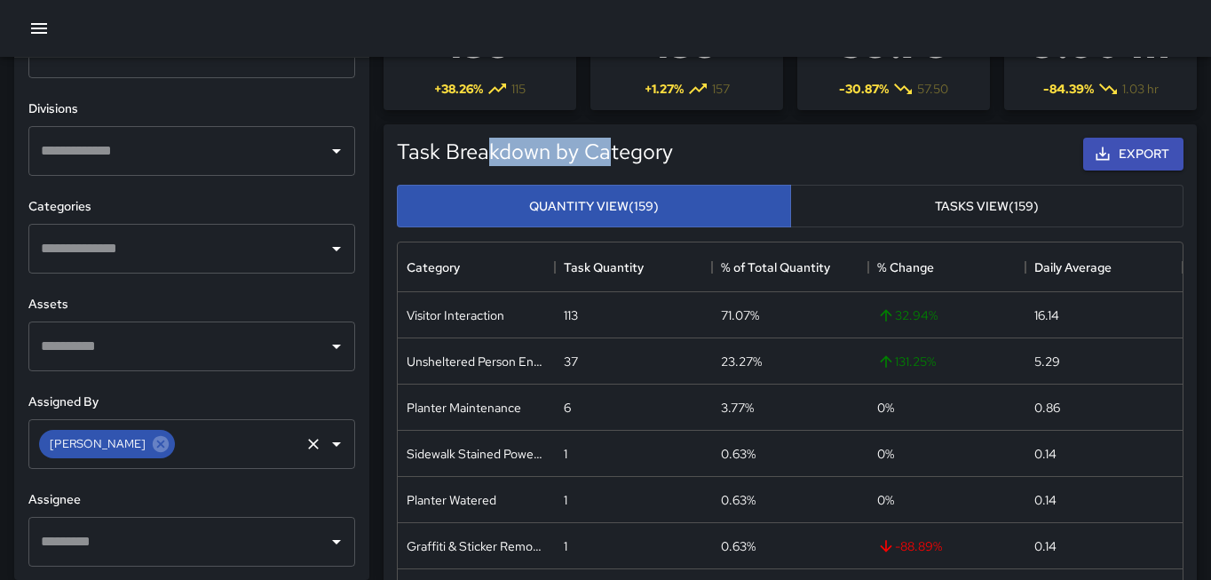
click at [310, 445] on icon "Clear" at bounding box center [313, 444] width 11 height 11
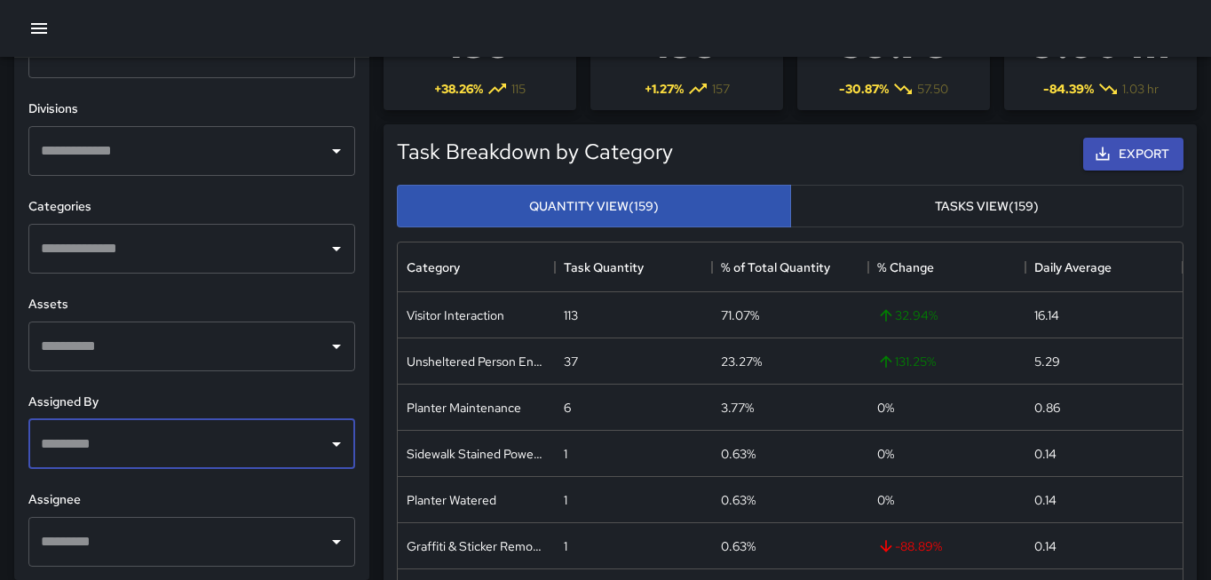
click at [329, 443] on icon "Open" at bounding box center [336, 443] width 21 height 21
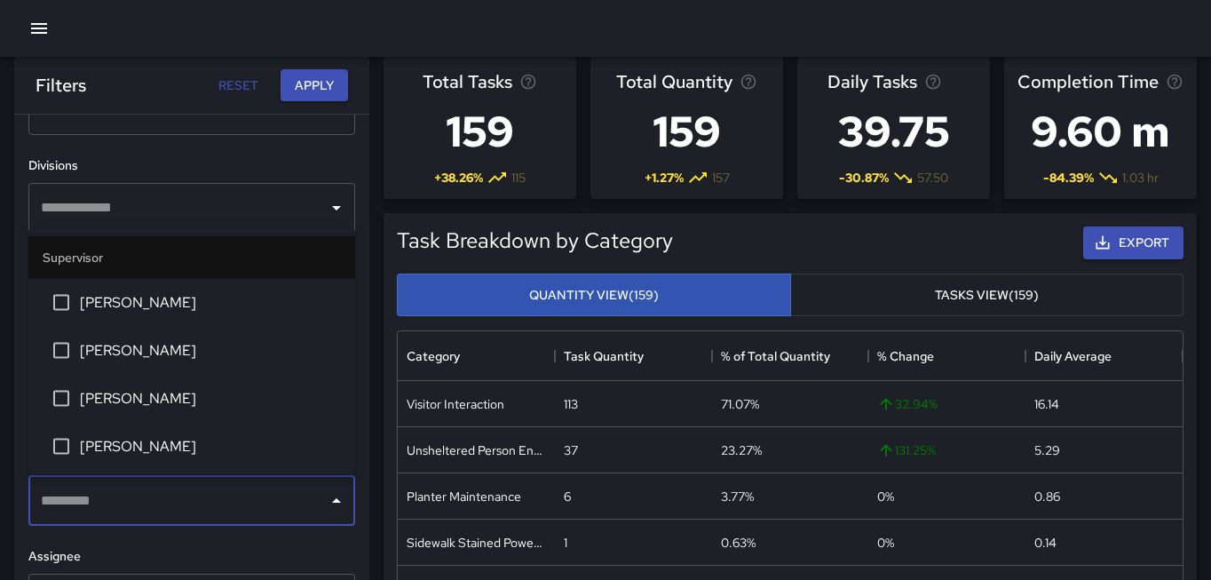
scroll to position [12, 0]
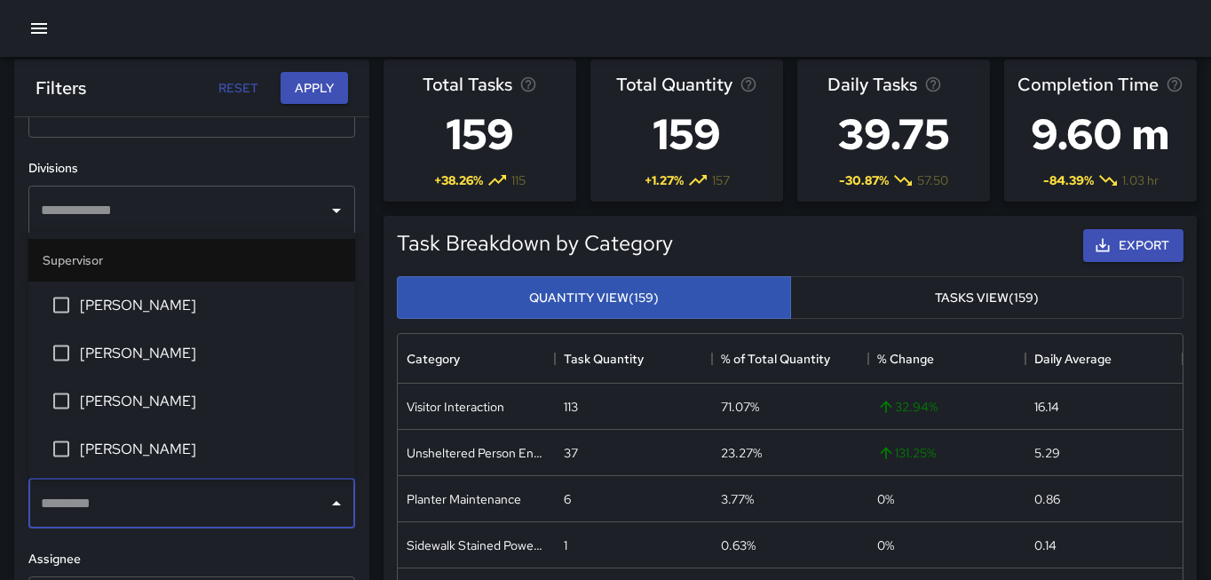
click at [175, 307] on span "[PERSON_NAME]" at bounding box center [210, 304] width 261 height 21
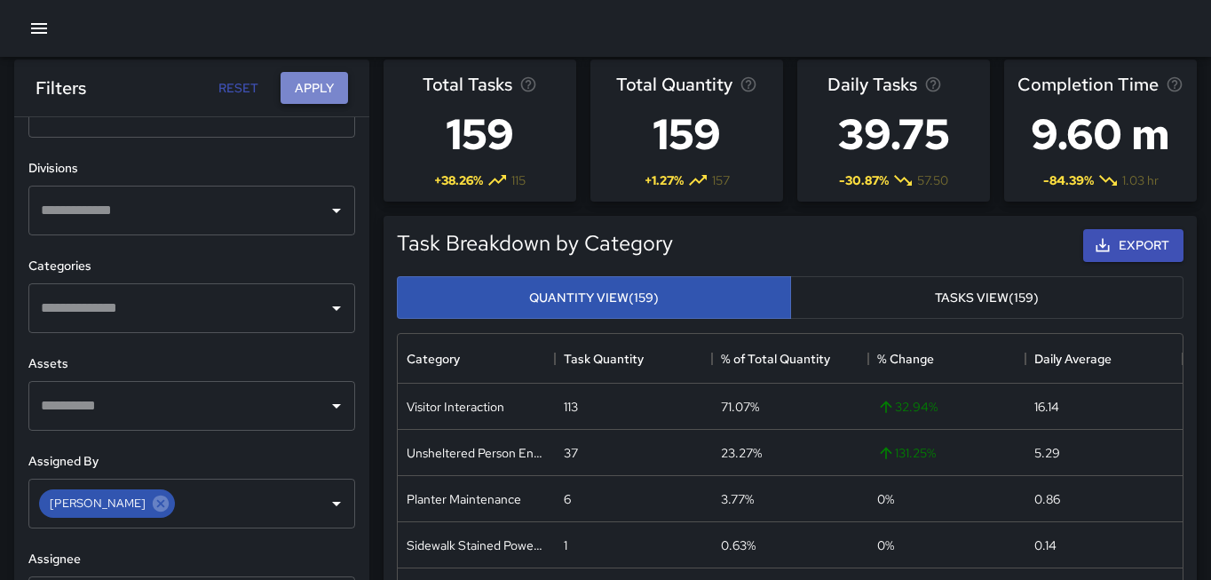
click at [312, 86] on button "Apply" at bounding box center [314, 88] width 67 height 33
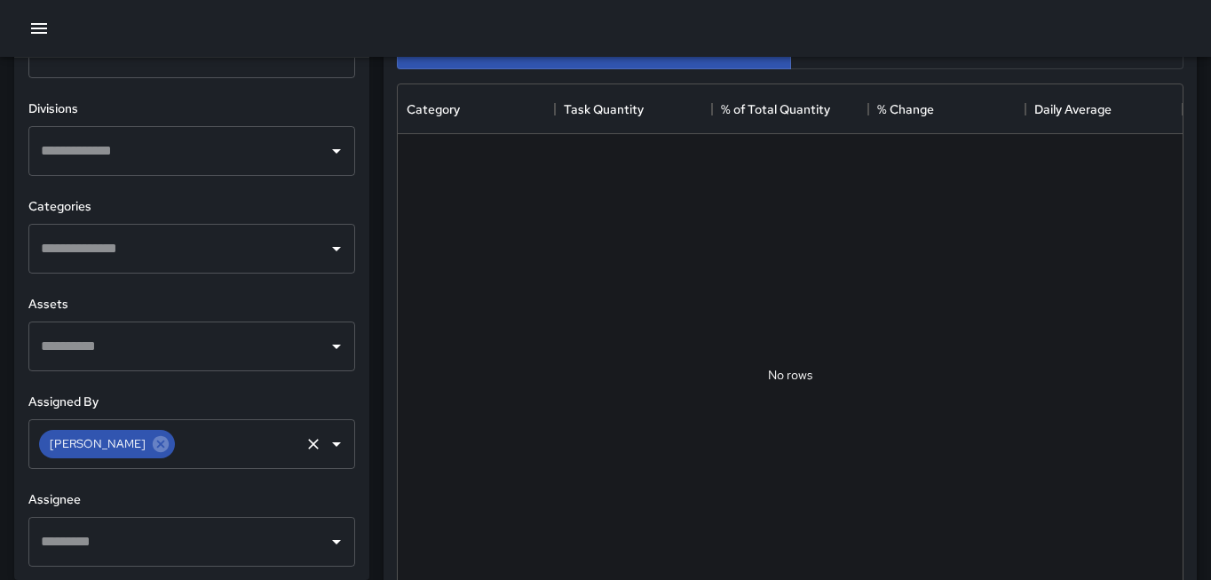
scroll to position [263, 0]
click at [153, 446] on icon at bounding box center [161, 444] width 16 height 16
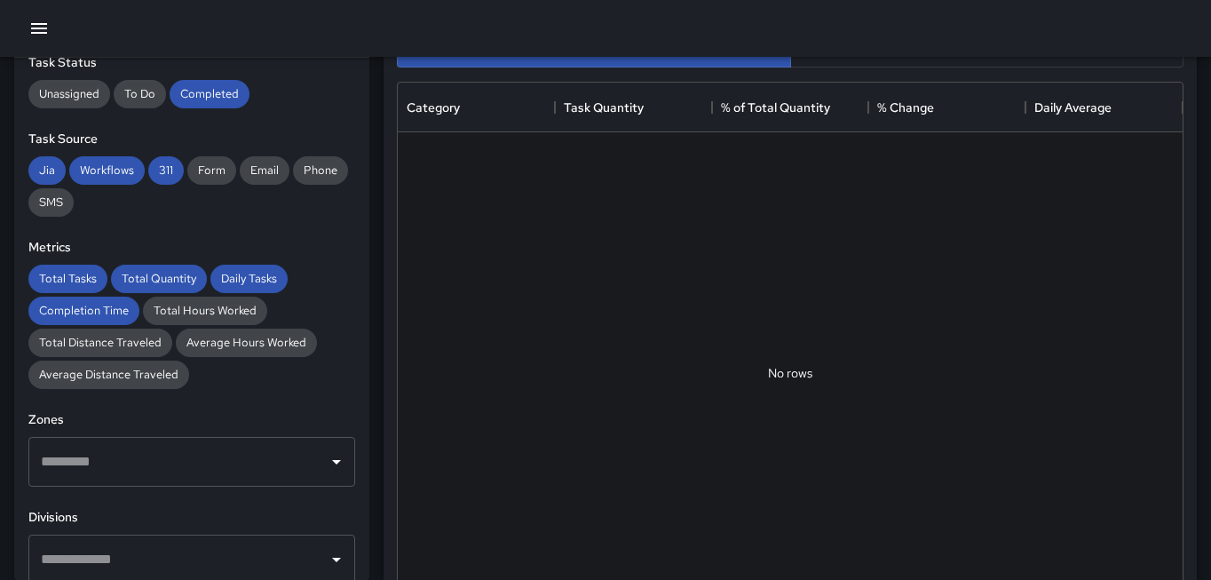
scroll to position [0, 0]
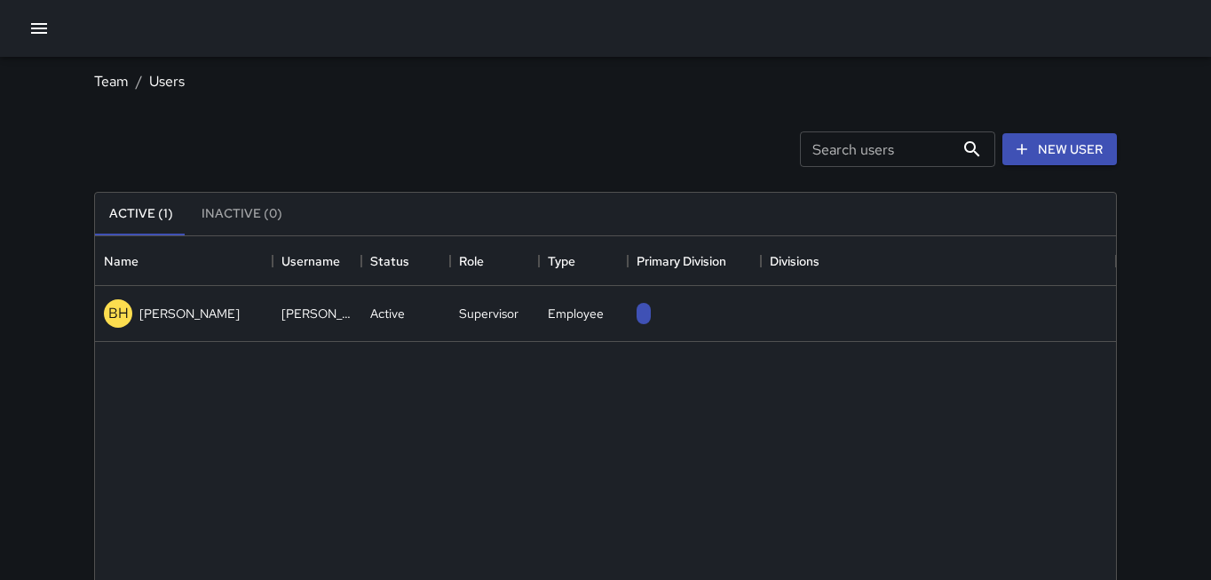
scroll to position [799, 1021]
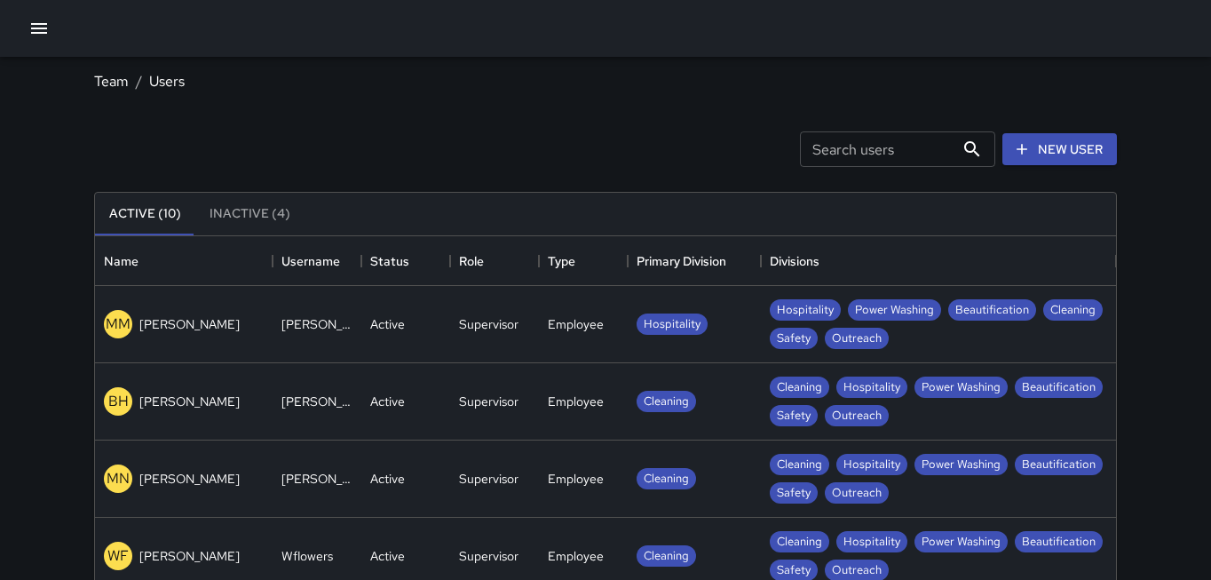
click at [27, 24] on button "button" at bounding box center [39, 29] width 36 height 36
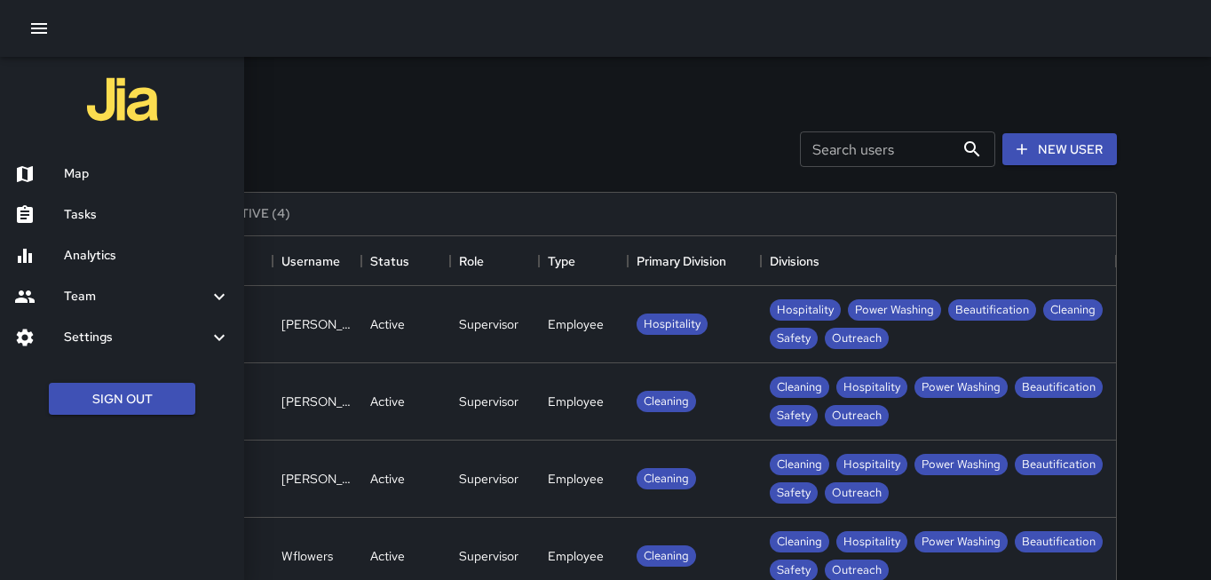
click at [99, 340] on h6 "Settings" at bounding box center [136, 338] width 145 height 20
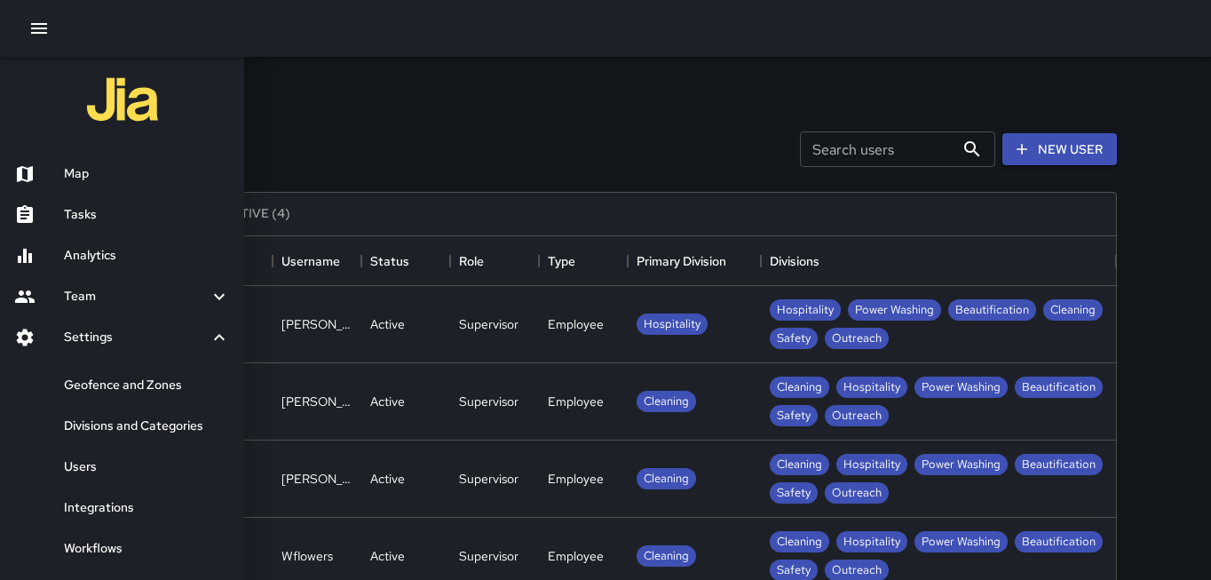
click at [142, 425] on h6 "Divisions and Categories" at bounding box center [147, 427] width 166 height 20
